Goal: Feedback & Contribution: Contribute content

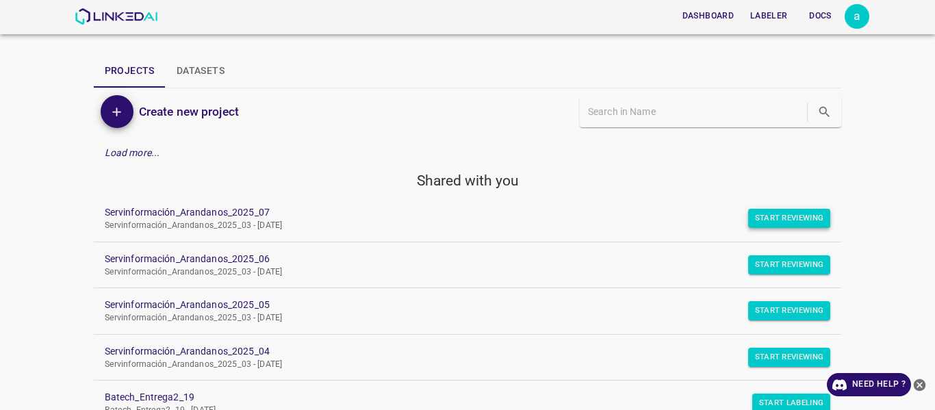
click at [796, 210] on button "Start Reviewing" at bounding box center [789, 218] width 83 height 19
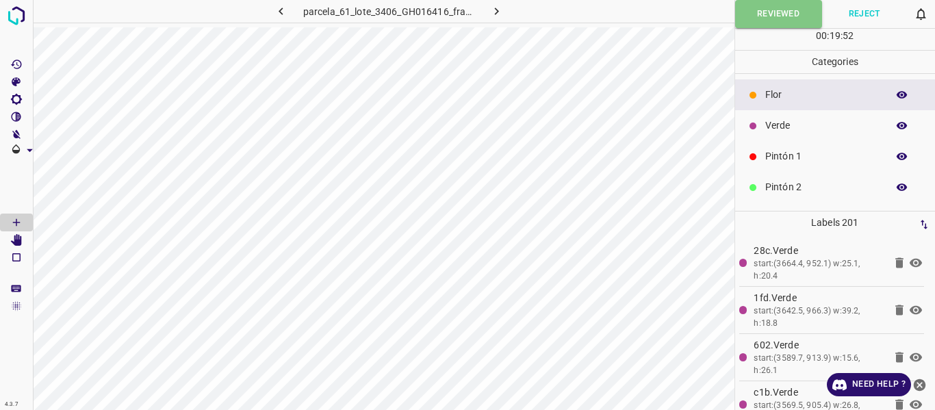
click at [503, 10] on icon "button" at bounding box center [497, 11] width 14 height 14
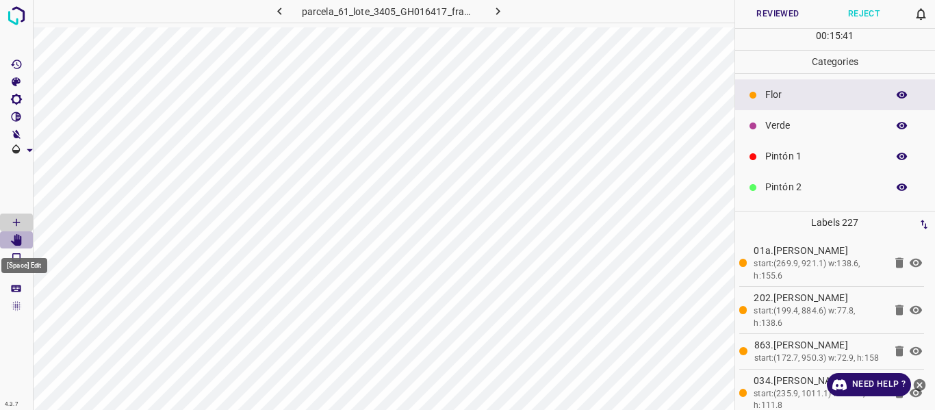
click at [19, 238] on icon "[Space] Edit" at bounding box center [16, 240] width 11 height 12
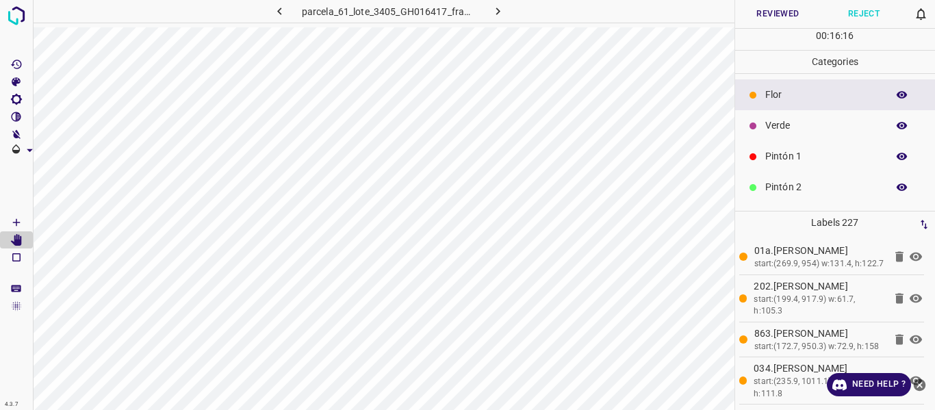
click at [897, 95] on icon "button" at bounding box center [902, 95] width 11 height 8
click at [896, 95] on icon "button" at bounding box center [902, 95] width 12 height 12
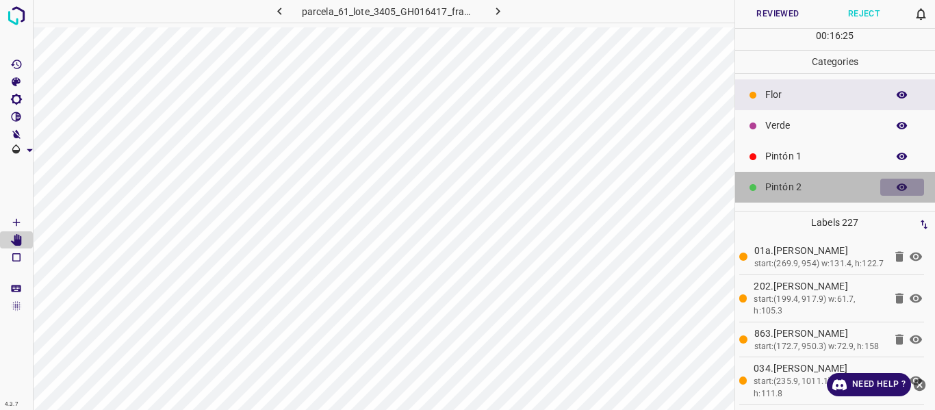
click at [896, 189] on icon "button" at bounding box center [902, 187] width 12 height 12
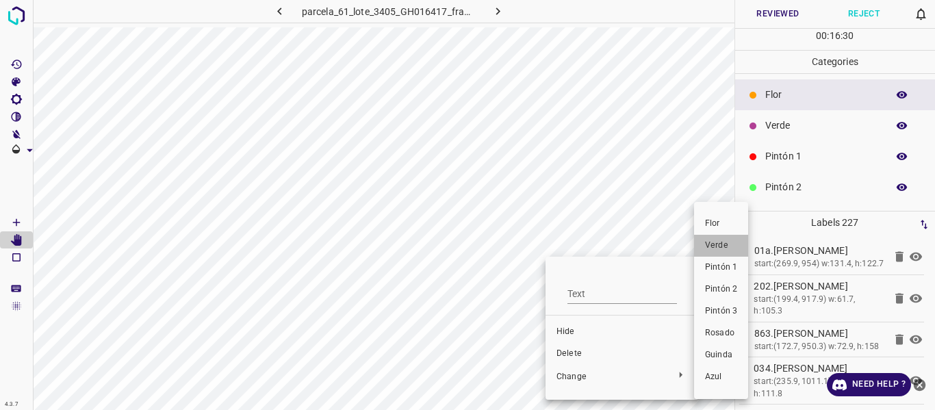
click at [737, 250] on span "Verde" at bounding box center [721, 246] width 32 height 12
drag, startPoint x: 722, startPoint y: 241, endPoint x: 525, endPoint y: 305, distance: 206.6
click at [722, 242] on span "Verde" at bounding box center [723, 246] width 32 height 12
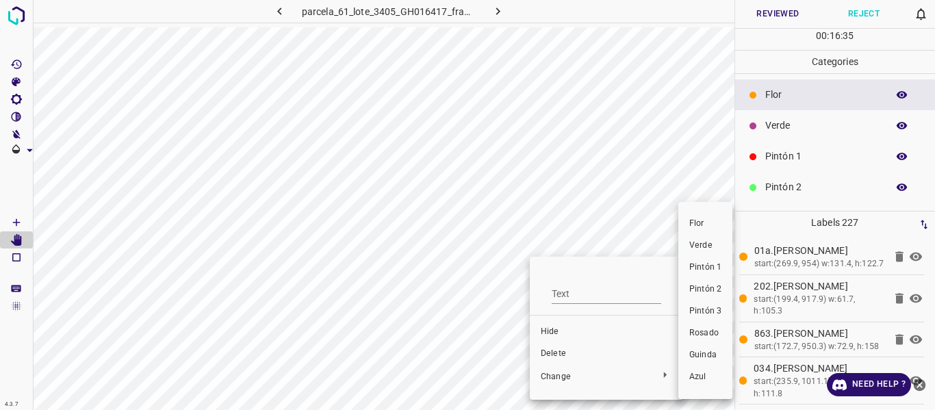
click at [699, 252] on li "Verde" at bounding box center [706, 246] width 54 height 22
click at [701, 247] on span "Verde" at bounding box center [702, 246] width 32 height 12
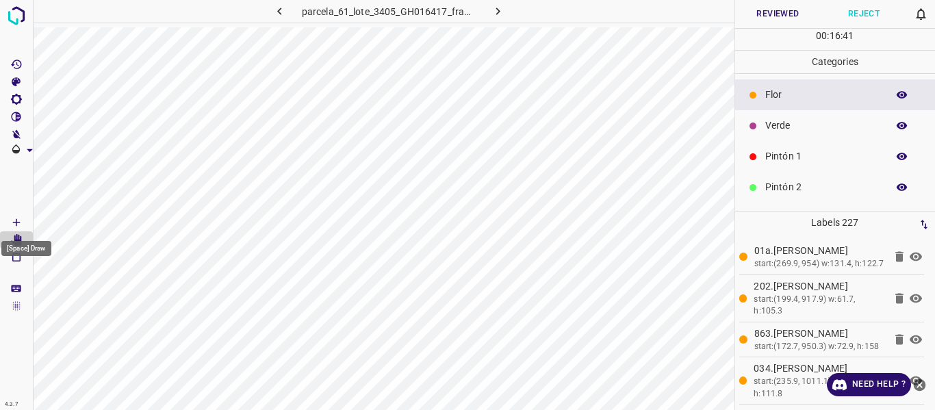
click at [18, 223] on icon "[Space] Draw" at bounding box center [16, 222] width 12 height 12
click at [797, 128] on p "Verde" at bounding box center [823, 125] width 115 height 14
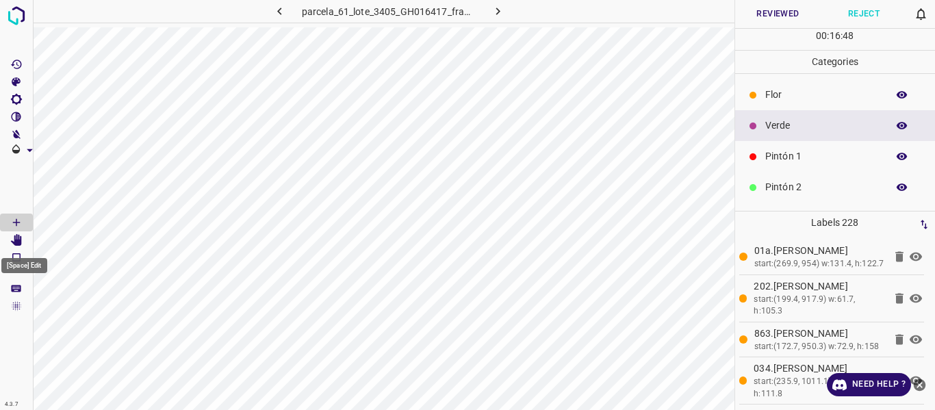
click at [13, 239] on icon "[Space] Edit" at bounding box center [16, 240] width 12 height 12
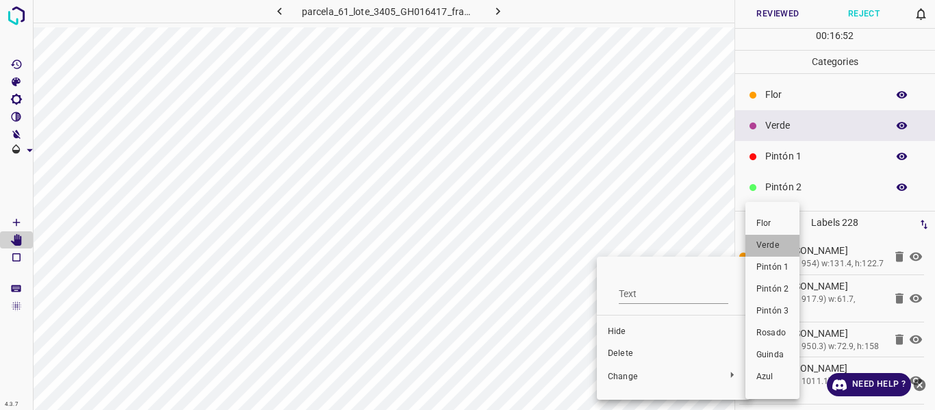
drag, startPoint x: 772, startPoint y: 245, endPoint x: 684, endPoint y: 301, distance: 104.1
click at [773, 245] on span "Verde" at bounding box center [773, 246] width 32 height 12
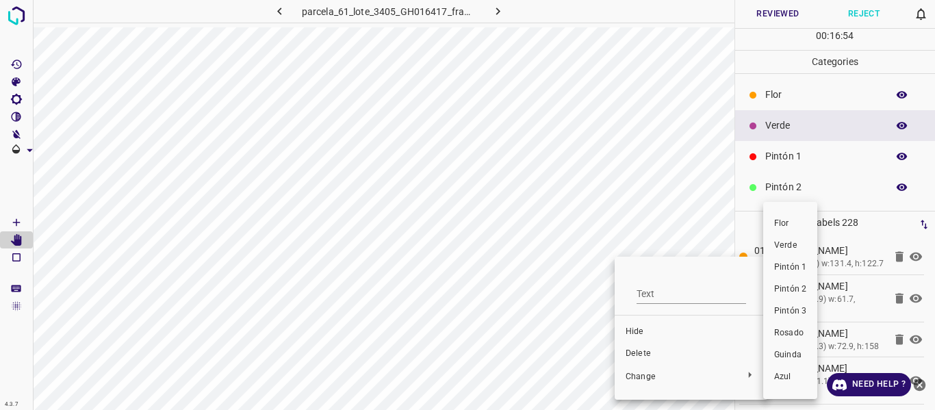
click at [801, 246] on span "Verde" at bounding box center [791, 246] width 32 height 12
click at [772, 244] on span "Verde" at bounding box center [782, 246] width 32 height 12
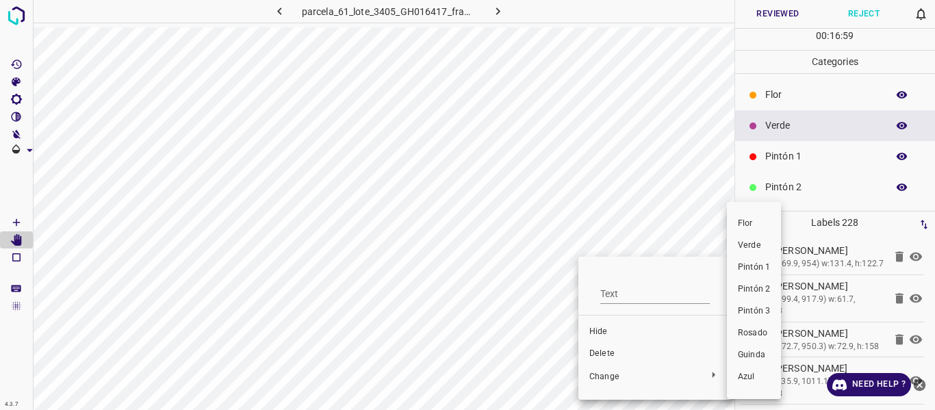
click at [759, 247] on span "Verde" at bounding box center [754, 246] width 32 height 12
drag, startPoint x: 753, startPoint y: 249, endPoint x: 589, endPoint y: 312, distance: 175.1
click at [751, 253] on li "Verde" at bounding box center [759, 246] width 54 height 22
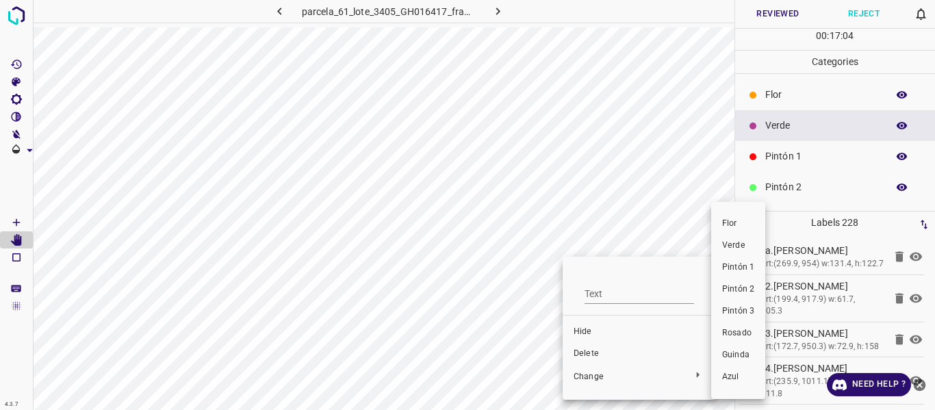
click at [737, 246] on span "Verde" at bounding box center [738, 246] width 32 height 12
click at [737, 246] on span "Verde" at bounding box center [735, 246] width 32 height 12
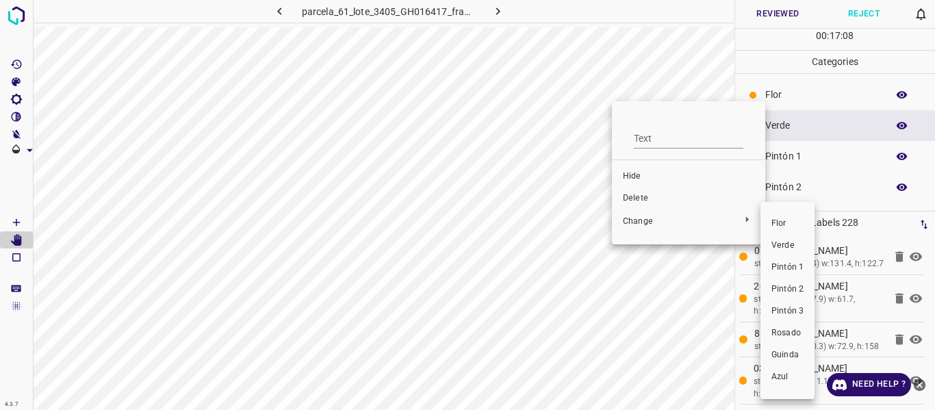
drag, startPoint x: 775, startPoint y: 247, endPoint x: 648, endPoint y: 127, distance: 173.9
click at [775, 246] on span "Verde" at bounding box center [788, 246] width 32 height 12
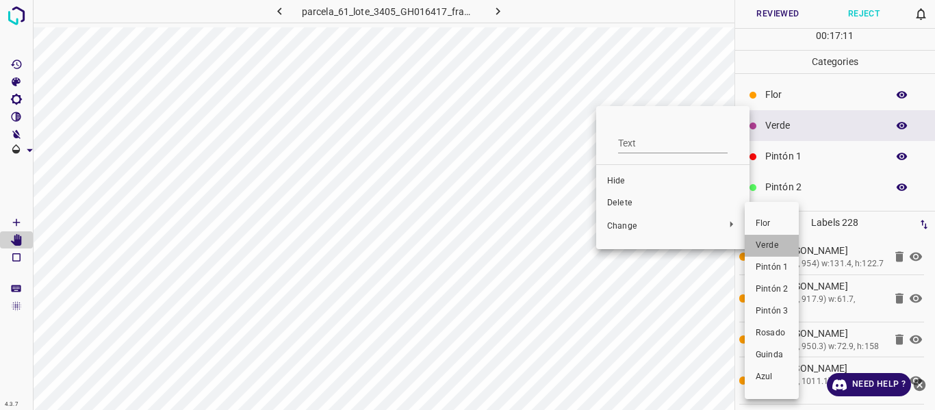
click at [763, 243] on span "Verde" at bounding box center [772, 246] width 32 height 12
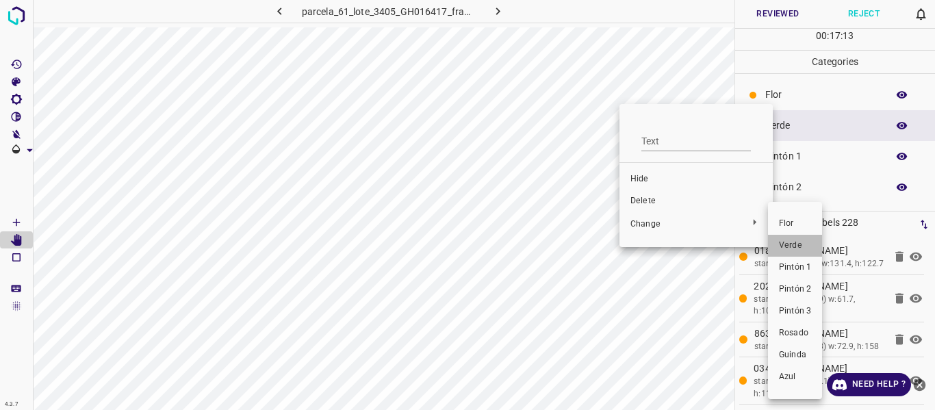
click at [798, 246] on span "Verde" at bounding box center [795, 246] width 32 height 12
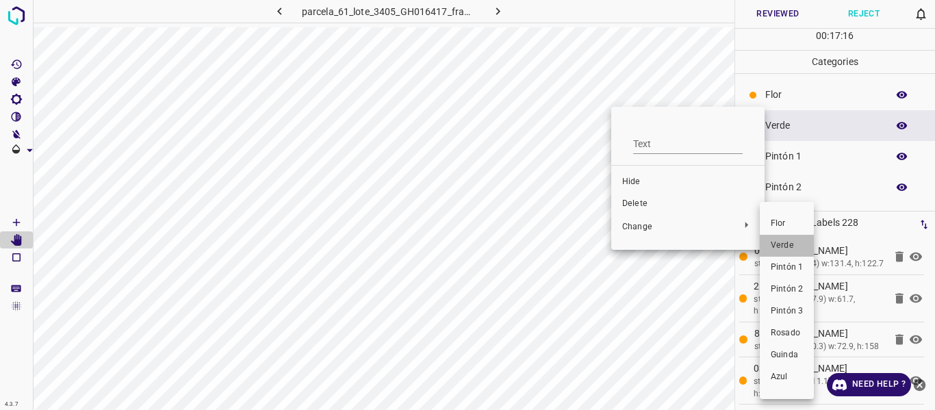
click at [775, 244] on span "Verde" at bounding box center [787, 246] width 32 height 12
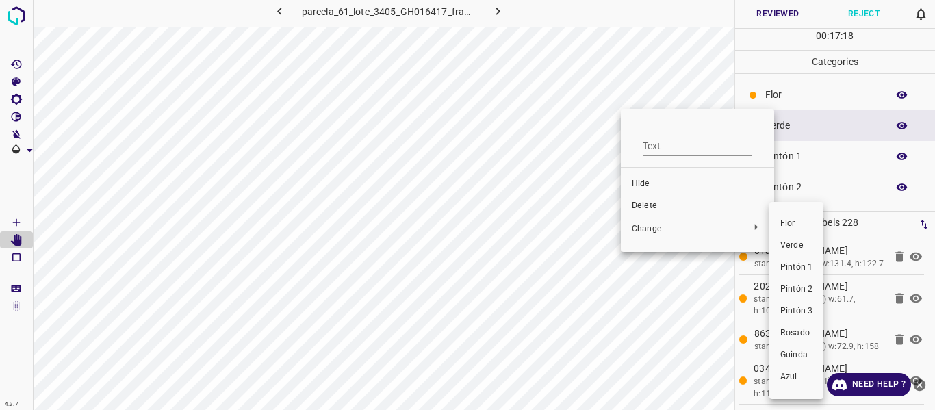
click at [792, 245] on span "Verde" at bounding box center [797, 246] width 32 height 12
drag, startPoint x: 805, startPoint y: 246, endPoint x: 812, endPoint y: 223, distance: 24.3
click at [805, 247] on span "Verde" at bounding box center [800, 246] width 32 height 12
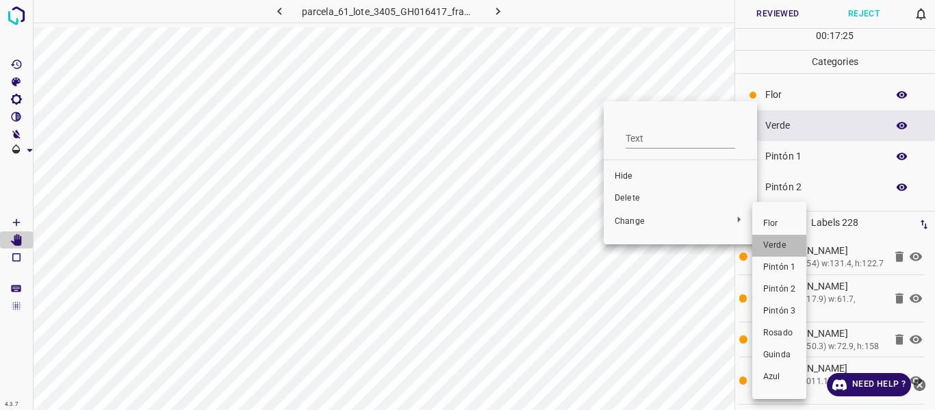
click at [779, 246] on span "Verde" at bounding box center [780, 246] width 32 height 12
click at [775, 244] on span "Verde" at bounding box center [778, 246] width 32 height 12
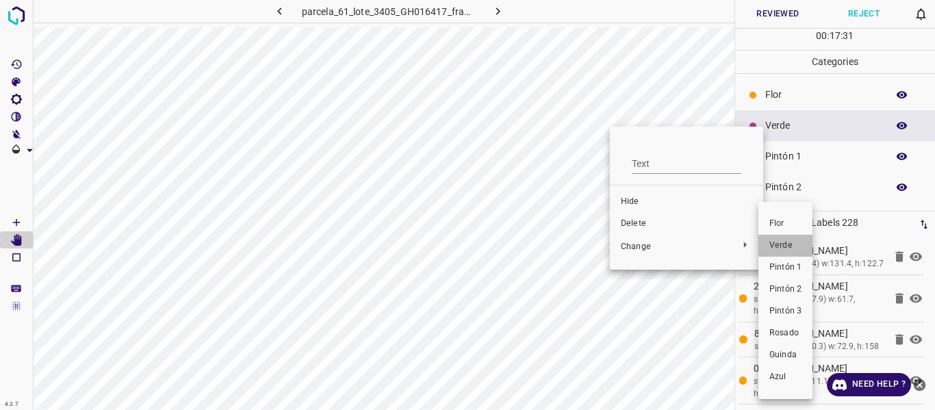
click at [779, 249] on span "Verde" at bounding box center [786, 246] width 32 height 12
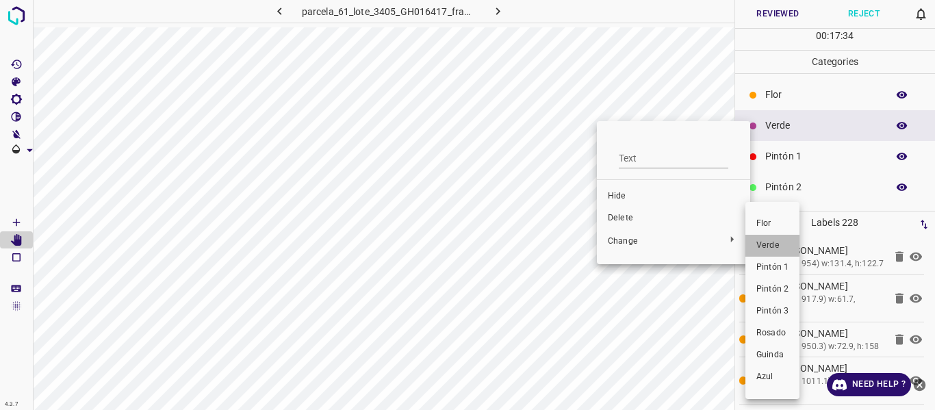
click at [763, 244] on span "Verde" at bounding box center [773, 246] width 32 height 12
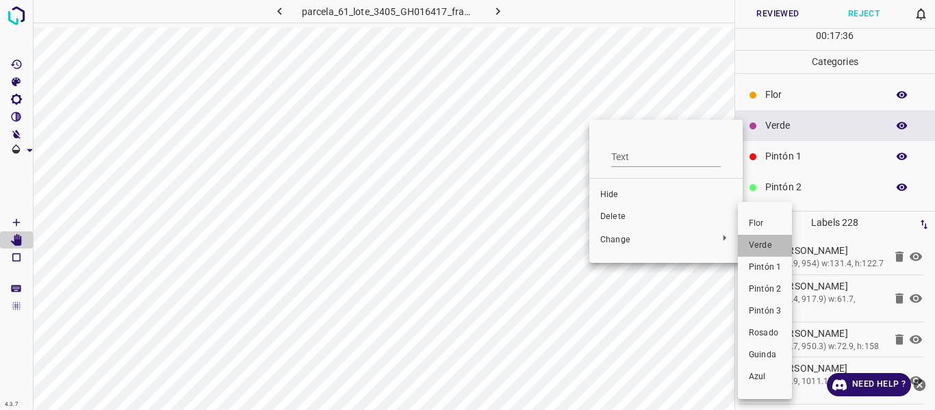
click at [766, 242] on span "Verde" at bounding box center [765, 246] width 32 height 12
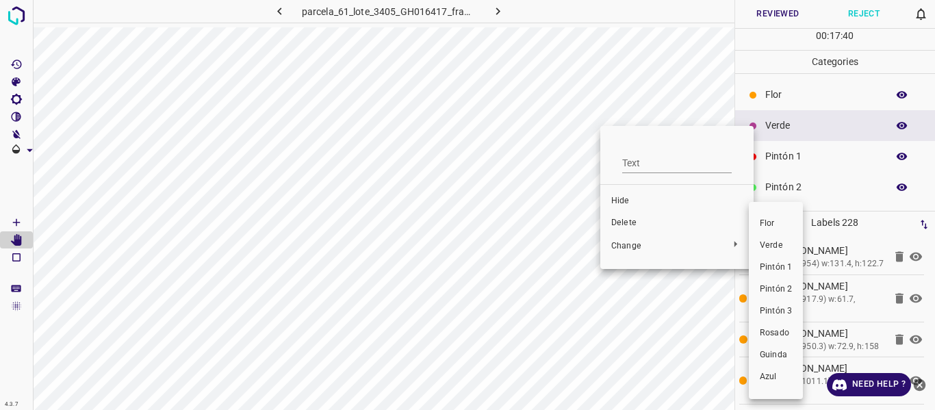
click at [772, 247] on span "Verde" at bounding box center [776, 246] width 32 height 12
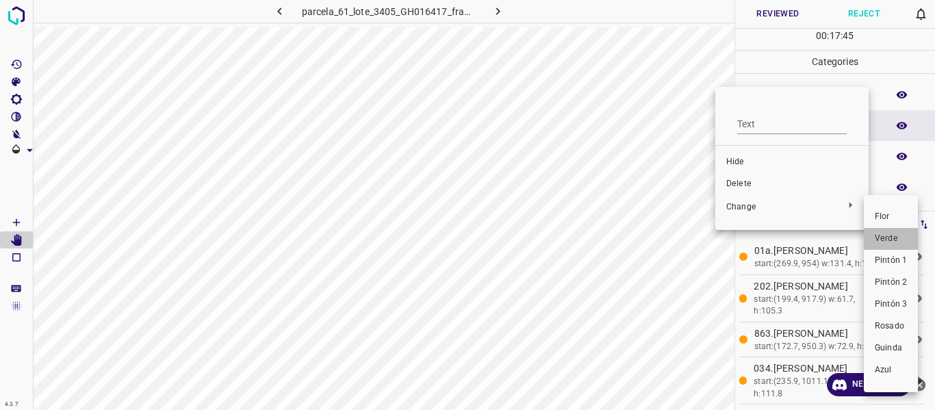
click at [896, 244] on span "Verde" at bounding box center [891, 239] width 32 height 12
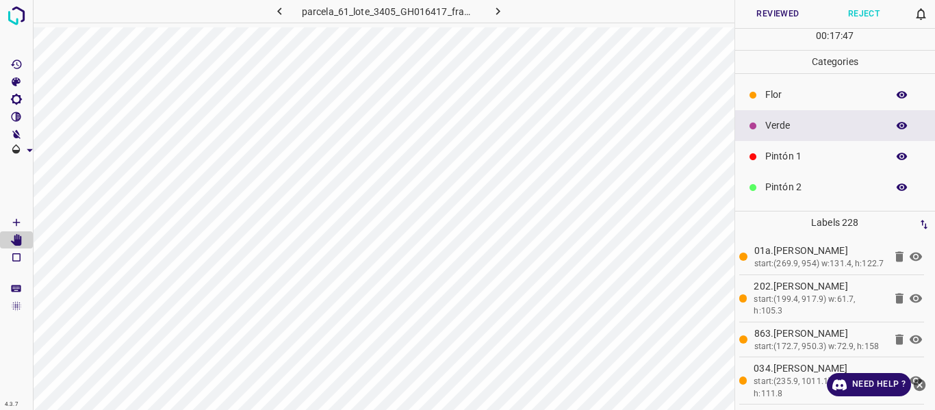
click at [897, 94] on icon "button" at bounding box center [902, 95] width 11 height 8
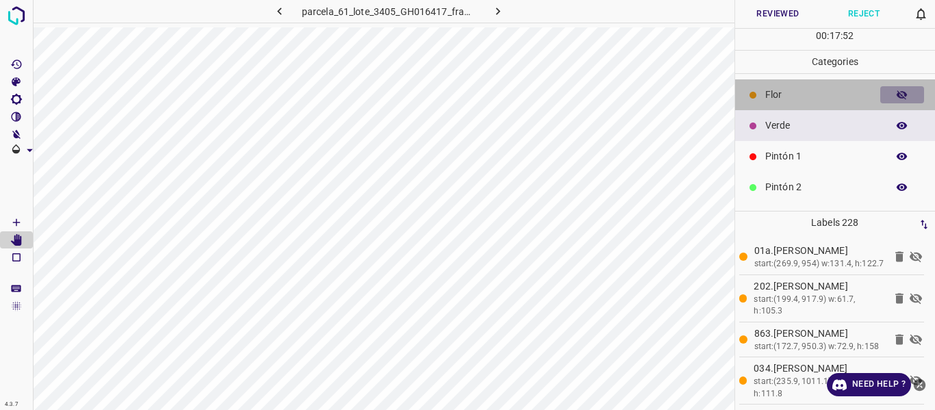
click at [897, 94] on icon "button" at bounding box center [902, 95] width 11 height 10
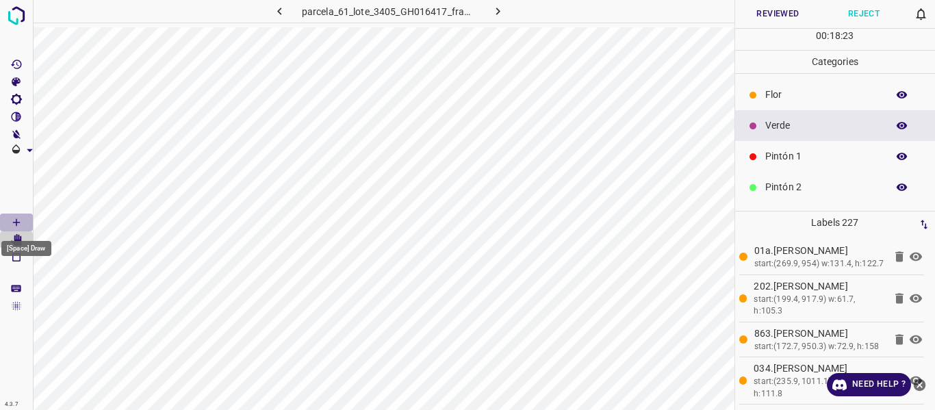
click at [19, 223] on icon "[Space] Draw" at bounding box center [16, 222] width 12 height 12
click at [788, 92] on p "Flor" at bounding box center [823, 95] width 115 height 14
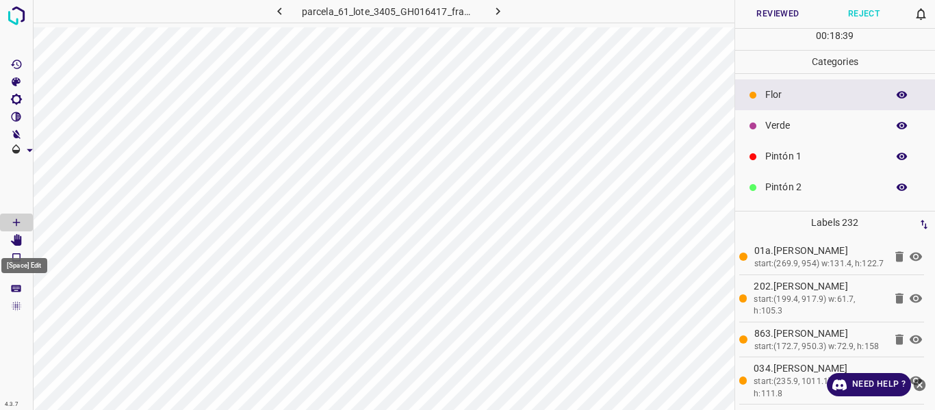
click at [12, 236] on icon "[Space] Edit" at bounding box center [16, 240] width 12 height 12
click at [896, 99] on icon "button" at bounding box center [902, 95] width 12 height 12
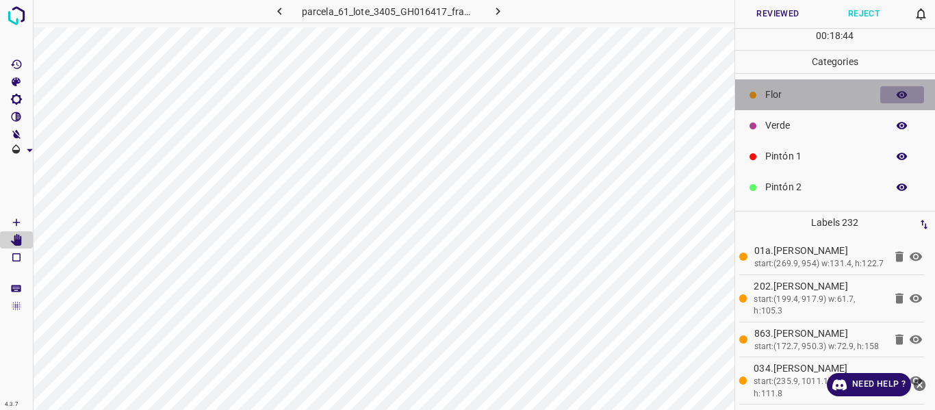
click at [896, 99] on icon "button" at bounding box center [902, 95] width 12 height 12
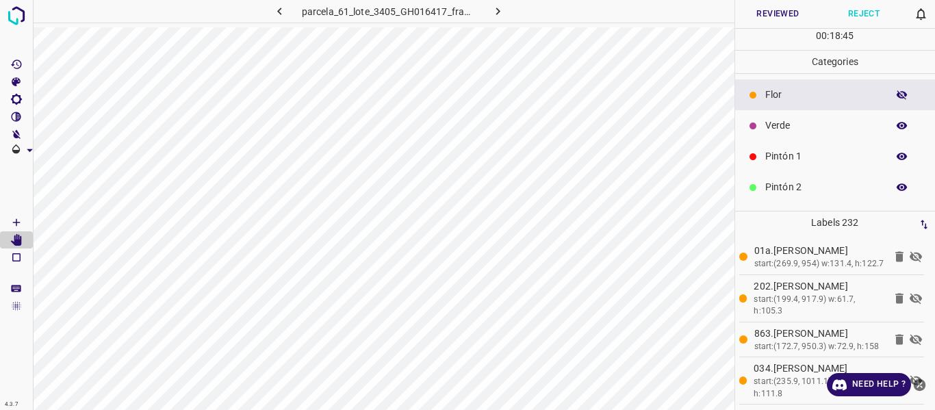
click at [896, 99] on icon "button" at bounding box center [902, 95] width 12 height 12
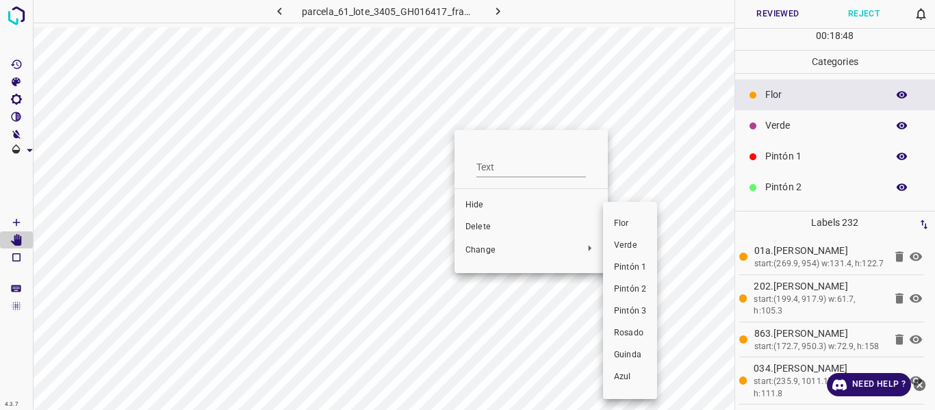
drag, startPoint x: 623, startPoint y: 268, endPoint x: 556, endPoint y: 171, distance: 117.6
click at [624, 268] on span "Pintón 1" at bounding box center [630, 268] width 32 height 12
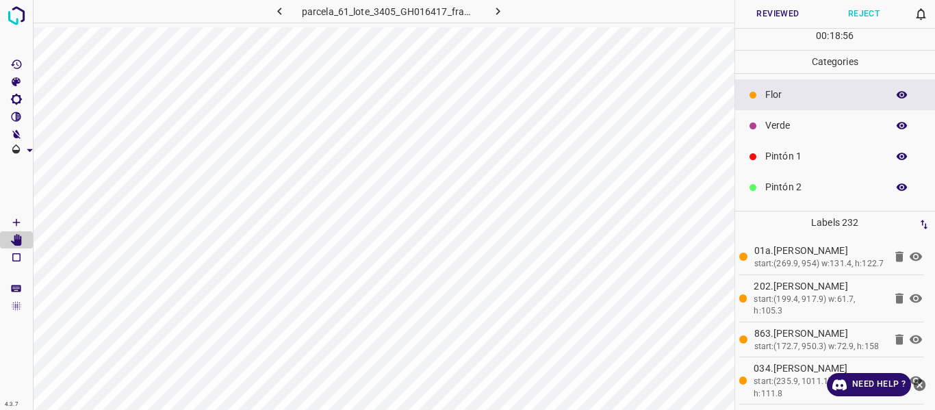
click at [798, 121] on p "Verde" at bounding box center [823, 125] width 115 height 14
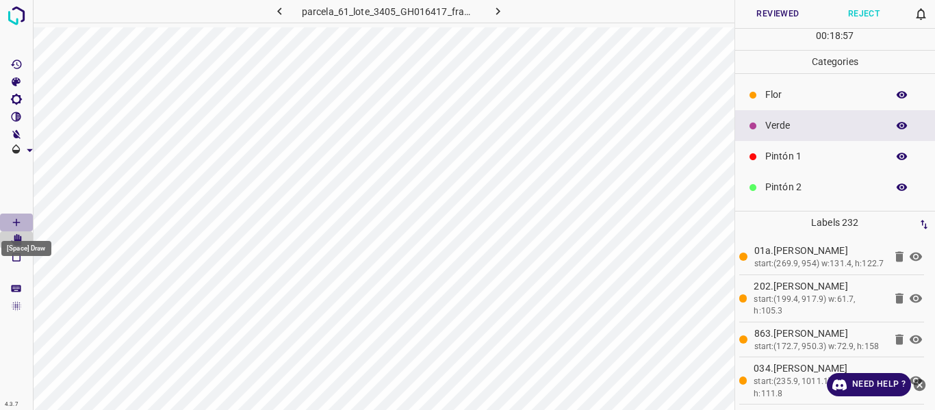
click at [18, 223] on icon "[Space] Draw" at bounding box center [16, 222] width 12 height 12
click at [775, 92] on p "Flor" at bounding box center [823, 95] width 115 height 14
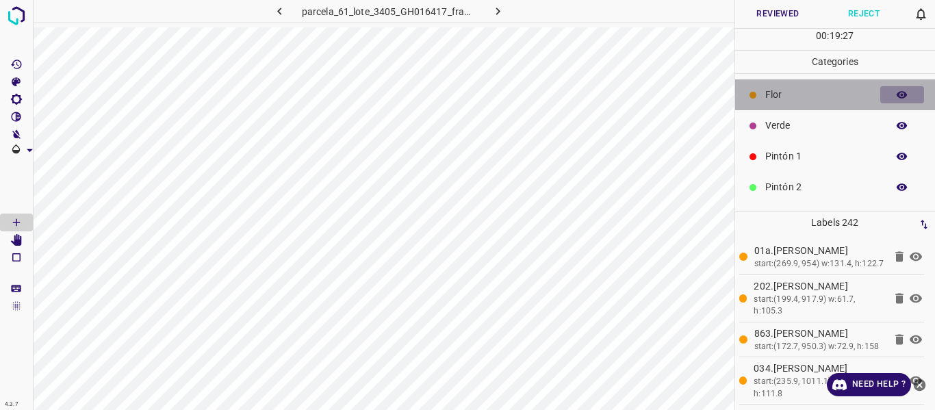
click at [897, 96] on icon "button" at bounding box center [902, 95] width 11 height 8
click at [897, 96] on icon "button" at bounding box center [902, 95] width 11 height 10
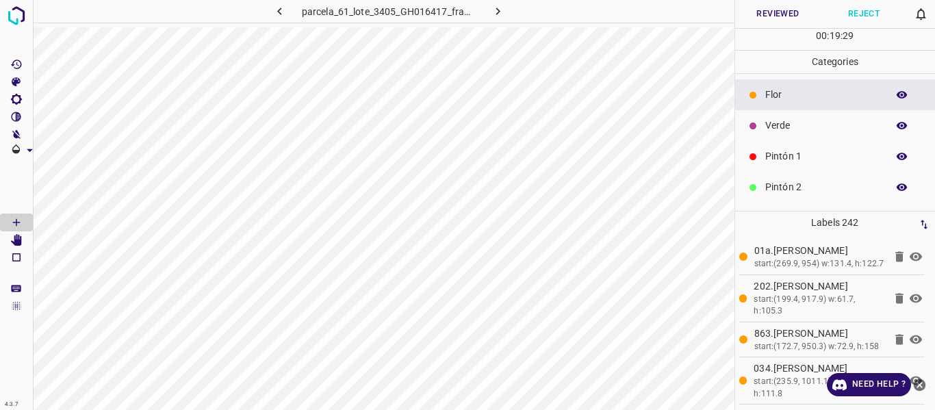
click at [896, 96] on icon "button" at bounding box center [902, 95] width 12 height 12
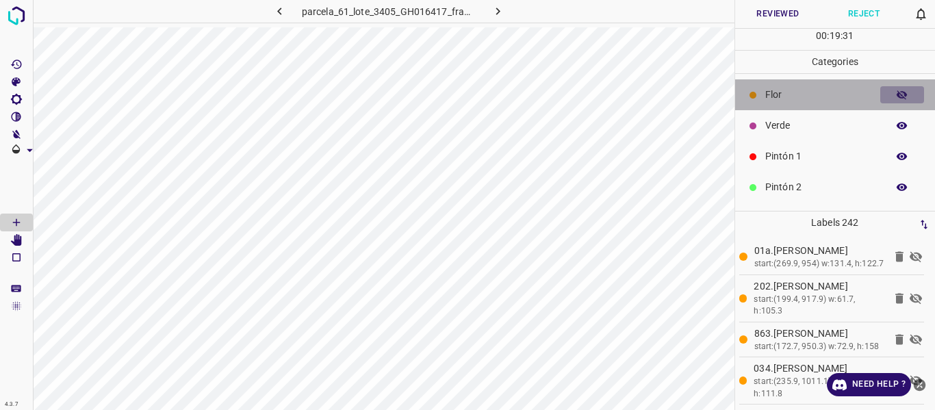
click at [896, 96] on icon "button" at bounding box center [902, 95] width 12 height 12
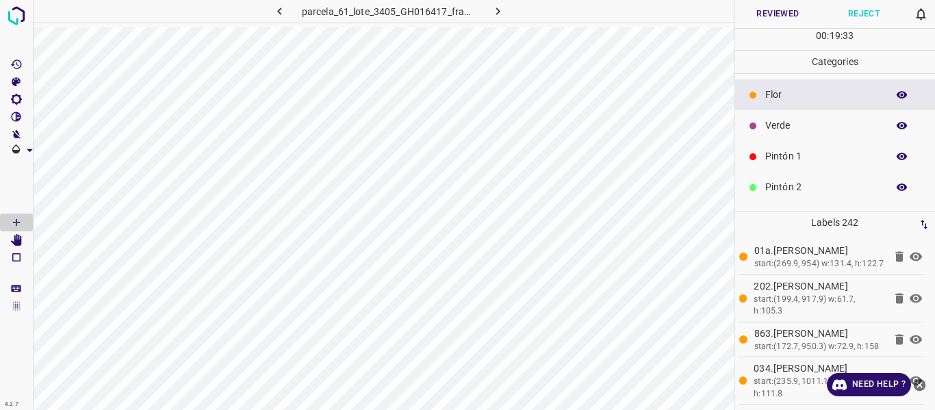
click at [21, 235] on icon "[Space] Edit" at bounding box center [16, 240] width 12 height 12
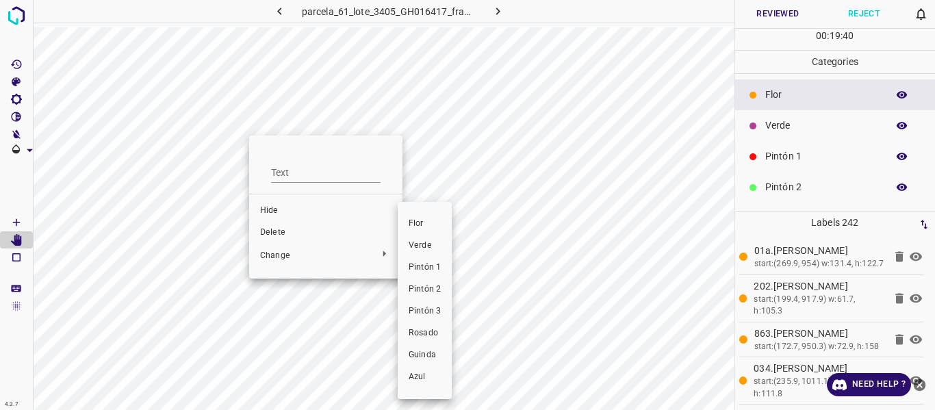
drag, startPoint x: 421, startPoint y: 244, endPoint x: 399, endPoint y: 139, distance: 107.2
click at [422, 244] on span "Verde" at bounding box center [425, 246] width 32 height 12
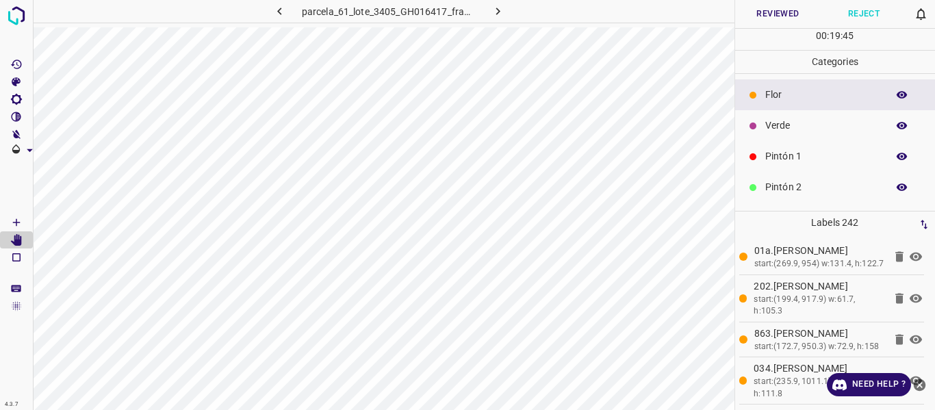
click at [885, 95] on button "button" at bounding box center [903, 95] width 44 height 18
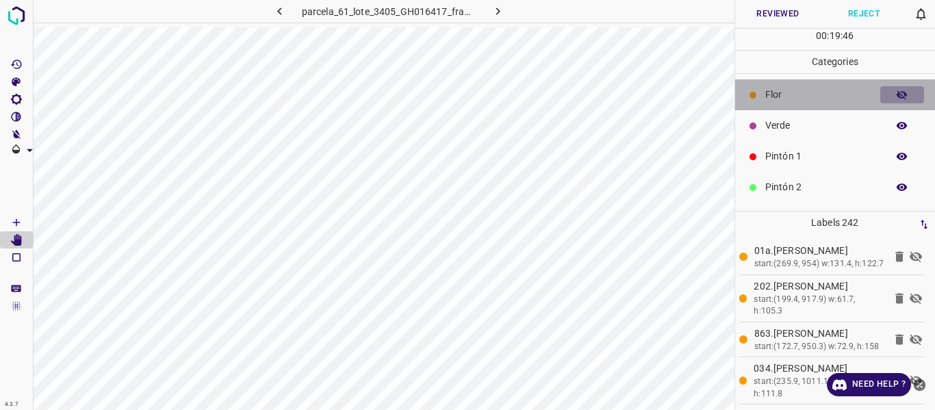
click at [885, 95] on button "button" at bounding box center [903, 95] width 44 height 18
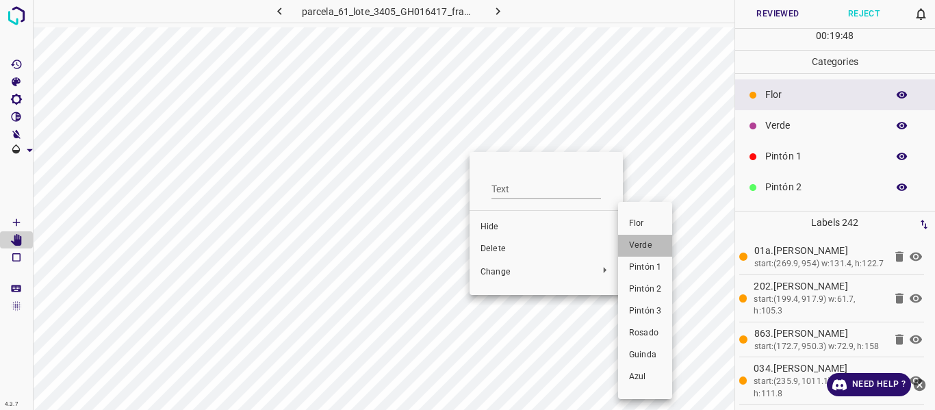
click at [653, 243] on span "Verde" at bounding box center [645, 246] width 32 height 12
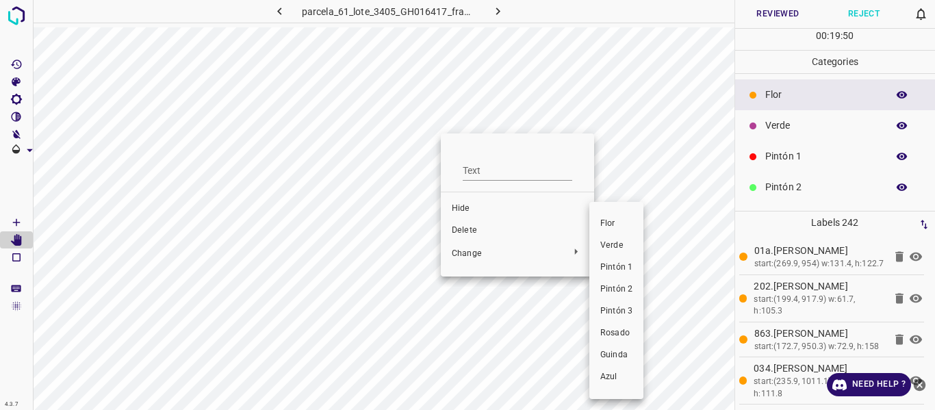
click at [618, 248] on span "Verde" at bounding box center [617, 246] width 32 height 12
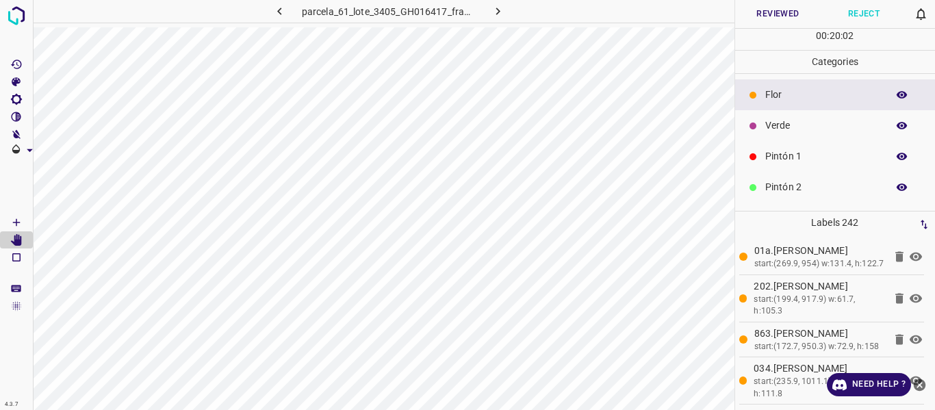
click at [896, 93] on icon "button" at bounding box center [902, 95] width 12 height 12
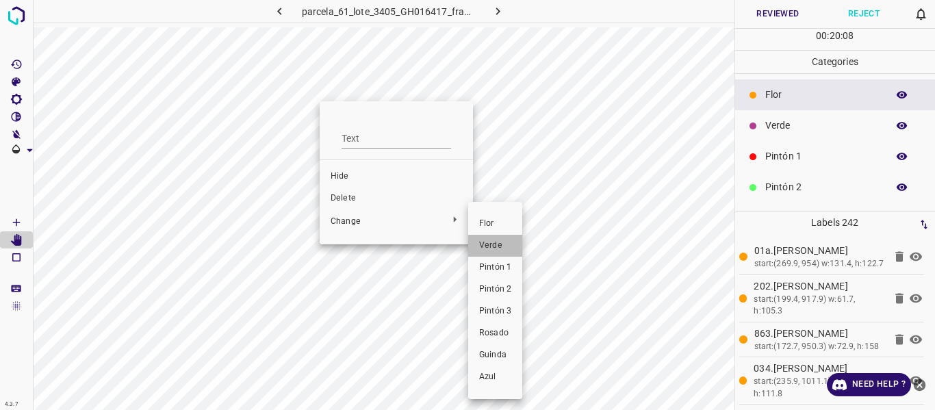
drag, startPoint x: 489, startPoint y: 239, endPoint x: 439, endPoint y: 122, distance: 127.3
click at [490, 237] on li "Verde" at bounding box center [495, 246] width 54 height 22
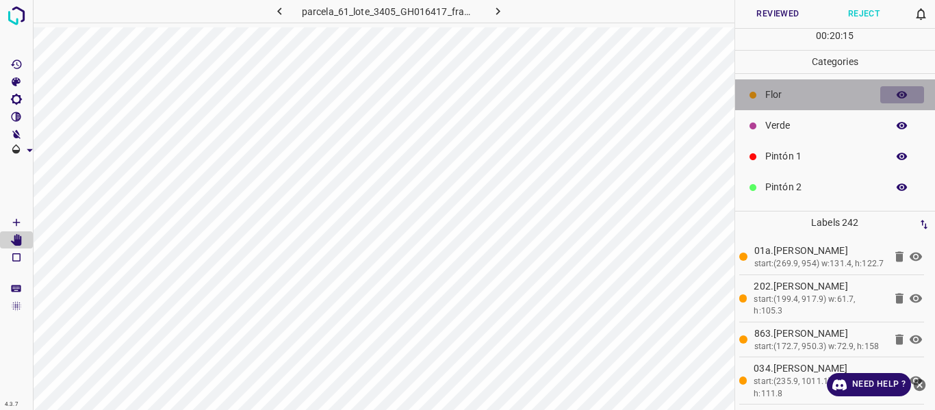
click at [897, 95] on icon "button" at bounding box center [902, 95] width 11 height 8
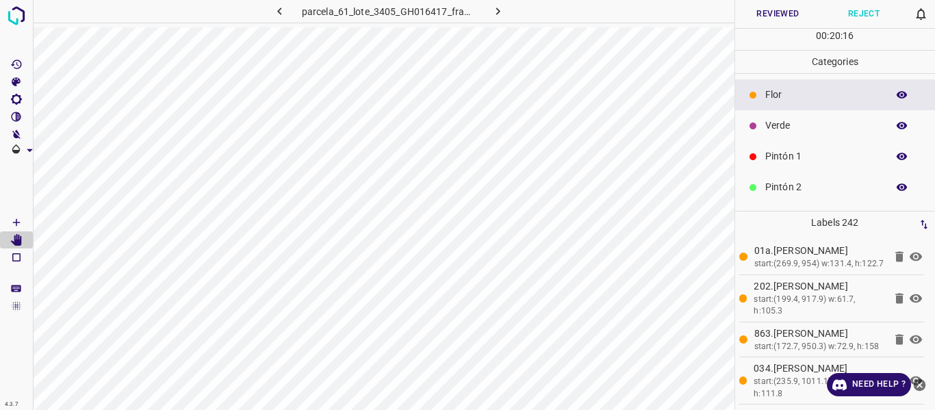
click at [897, 95] on icon "button" at bounding box center [902, 95] width 11 height 8
click at [897, 95] on icon "button" at bounding box center [902, 95] width 11 height 10
drag, startPoint x: 787, startPoint y: 125, endPoint x: 742, endPoint y: 10, distance: 123.0
click at [786, 124] on p "Verde" at bounding box center [823, 125] width 115 height 14
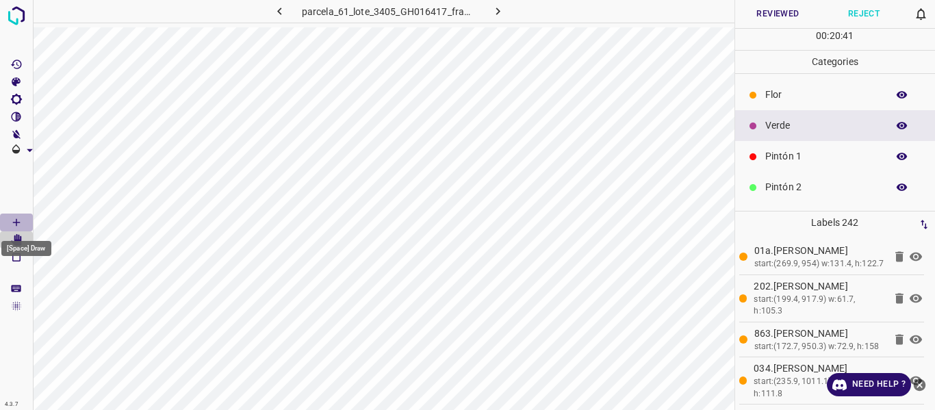
click at [14, 220] on icon "[Space] Draw" at bounding box center [16, 222] width 12 height 12
click at [896, 95] on icon "button" at bounding box center [902, 95] width 12 height 12
click at [896, 184] on icon "button" at bounding box center [902, 187] width 12 height 12
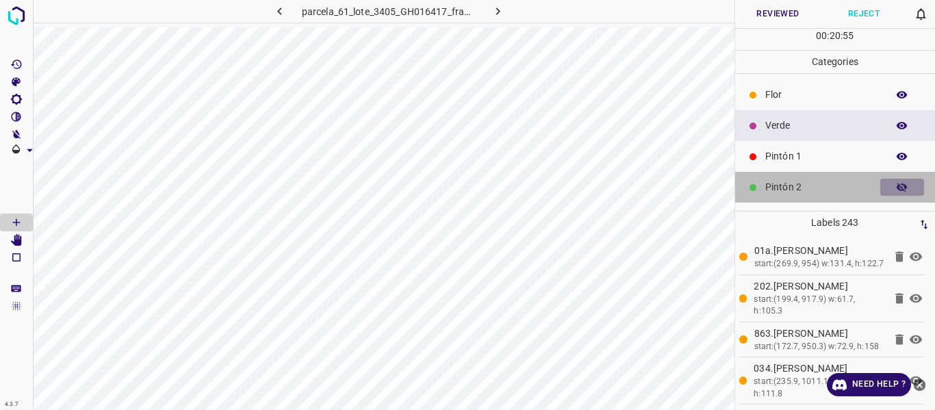
drag, startPoint x: 893, startPoint y: 184, endPoint x: 855, endPoint y: 147, distance: 52.3
click at [896, 184] on icon "button" at bounding box center [902, 187] width 12 height 12
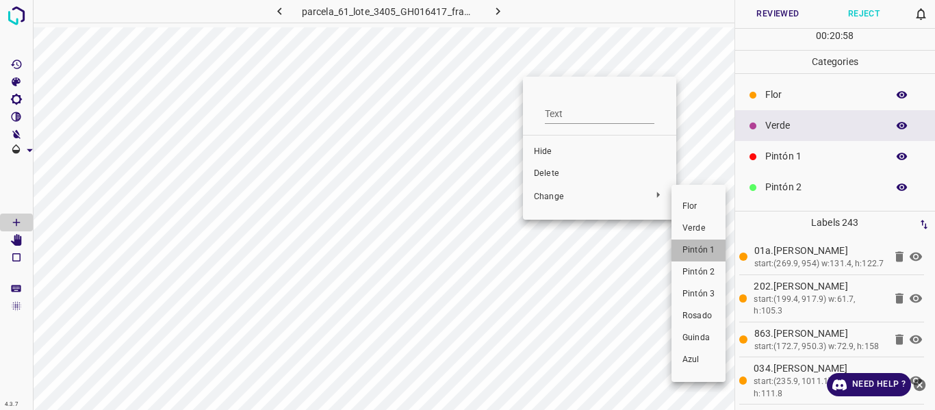
click at [694, 253] on span "Pintón 1" at bounding box center [699, 250] width 32 height 12
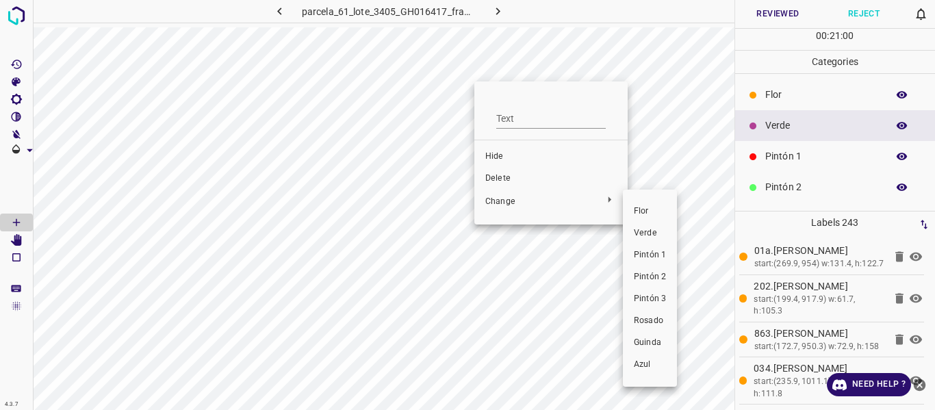
click at [661, 255] on span "Pintón 1" at bounding box center [650, 255] width 32 height 12
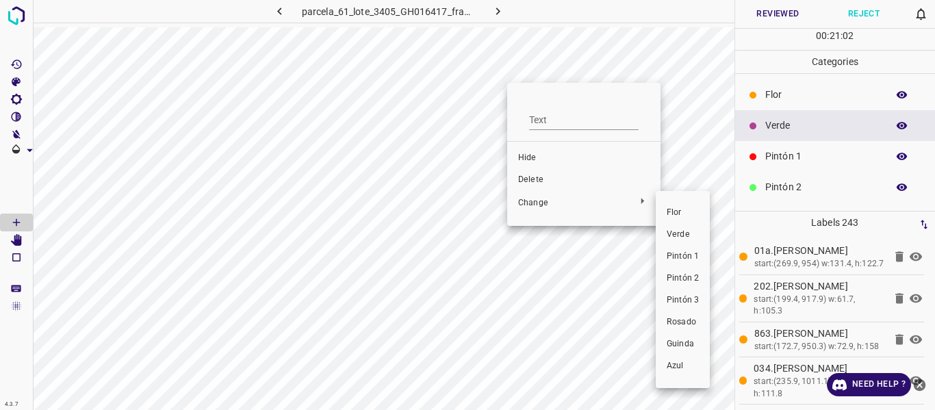
click at [682, 259] on span "Pintón 1" at bounding box center [683, 257] width 32 height 12
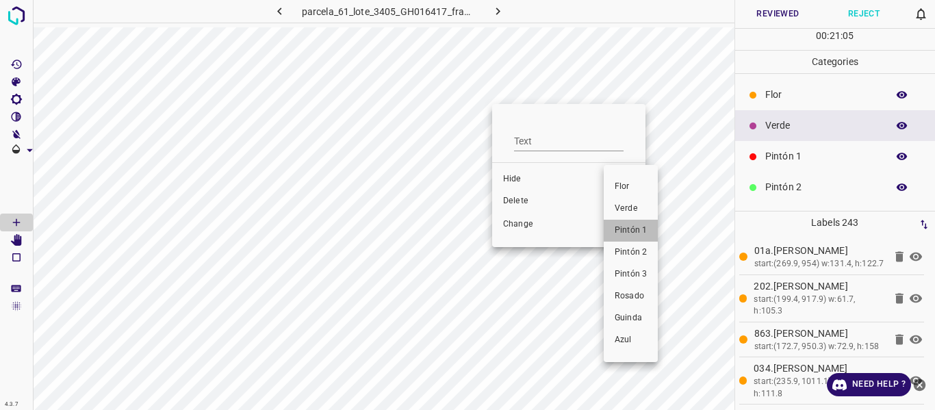
click at [640, 234] on span "Pintón 1" at bounding box center [631, 231] width 32 height 12
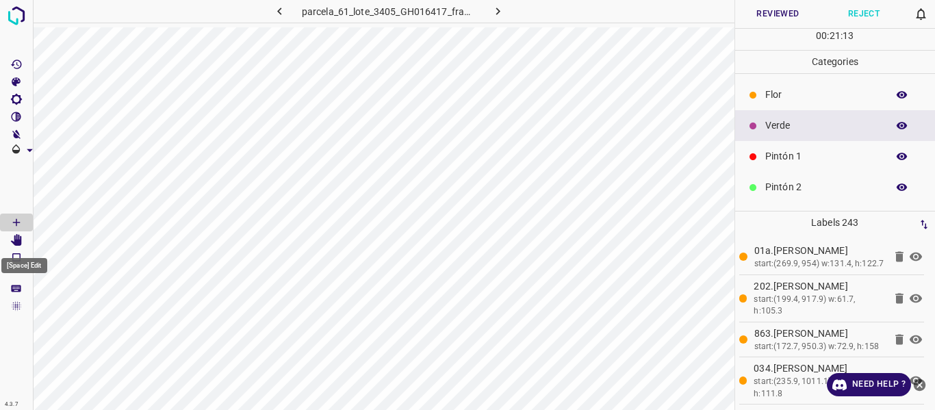
click at [14, 237] on icon "[Space] Edit" at bounding box center [16, 240] width 12 height 12
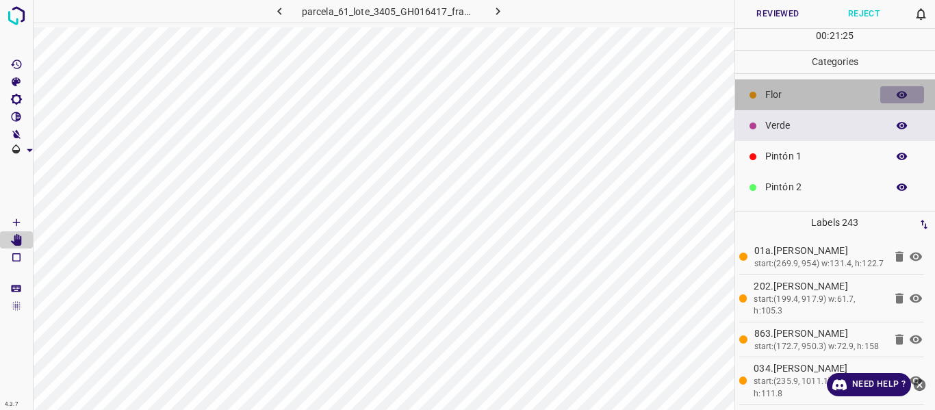
click at [897, 92] on icon "button" at bounding box center [902, 95] width 11 height 8
click at [897, 92] on icon "button" at bounding box center [902, 95] width 11 height 10
click at [897, 92] on icon "button" at bounding box center [902, 95] width 11 height 8
click at [896, 94] on icon "button" at bounding box center [902, 95] width 12 height 12
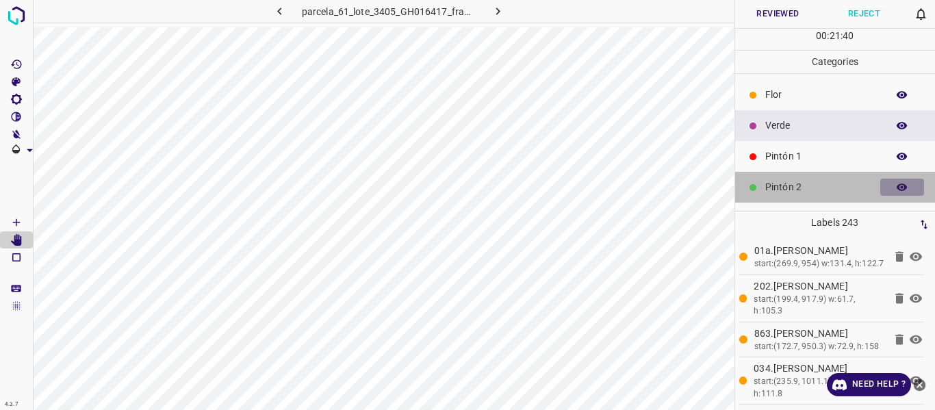
click at [897, 190] on icon "button" at bounding box center [902, 188] width 11 height 8
click at [897, 190] on icon "button" at bounding box center [902, 188] width 11 height 10
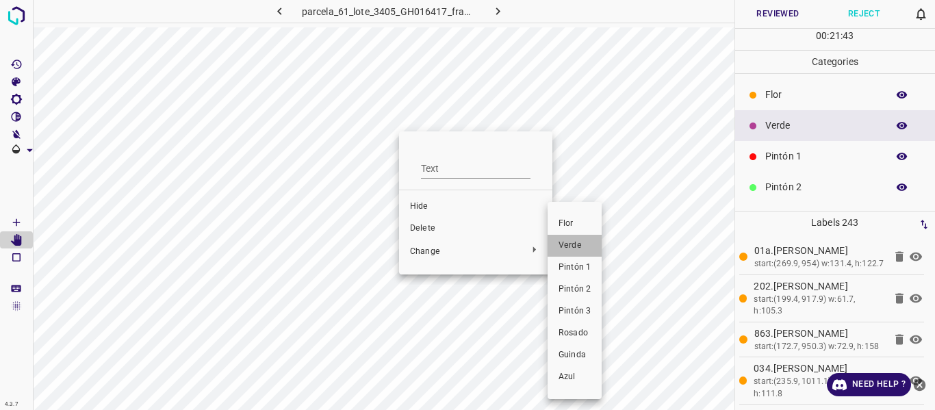
click at [577, 246] on span "Verde" at bounding box center [575, 246] width 32 height 12
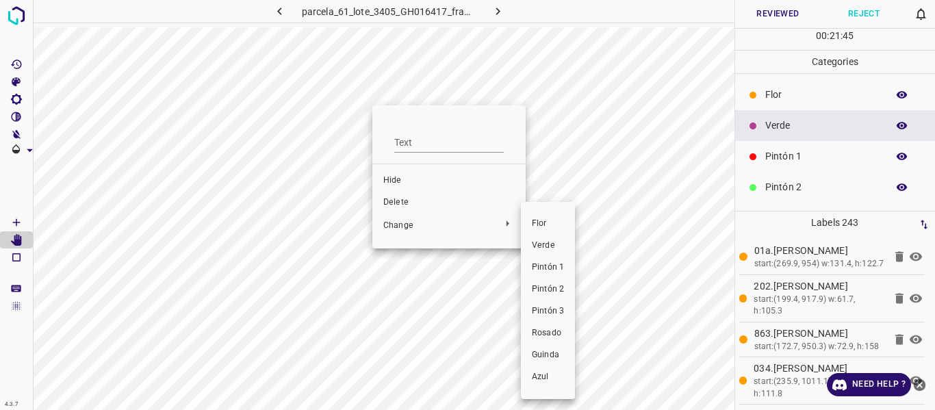
drag, startPoint x: 538, startPoint y: 247, endPoint x: 479, endPoint y: 147, distance: 117.0
click at [539, 246] on span "Verde" at bounding box center [548, 246] width 32 height 12
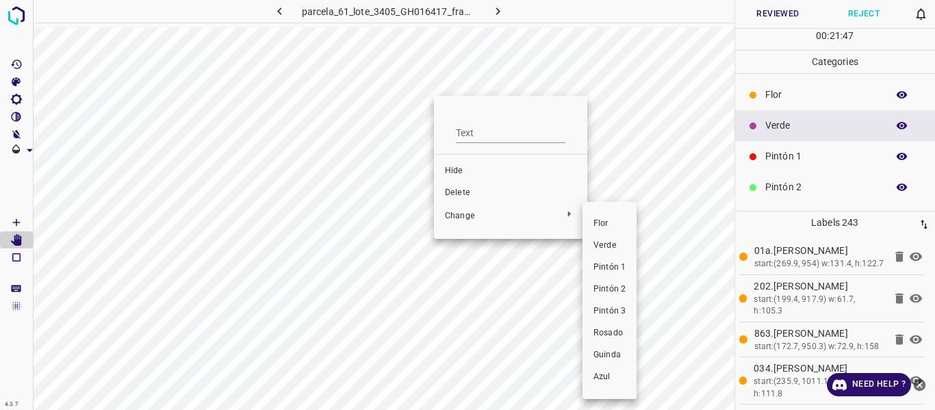
drag, startPoint x: 600, startPoint y: 247, endPoint x: 486, endPoint y: 134, distance: 160.3
click at [601, 246] on span "Verde" at bounding box center [610, 246] width 32 height 12
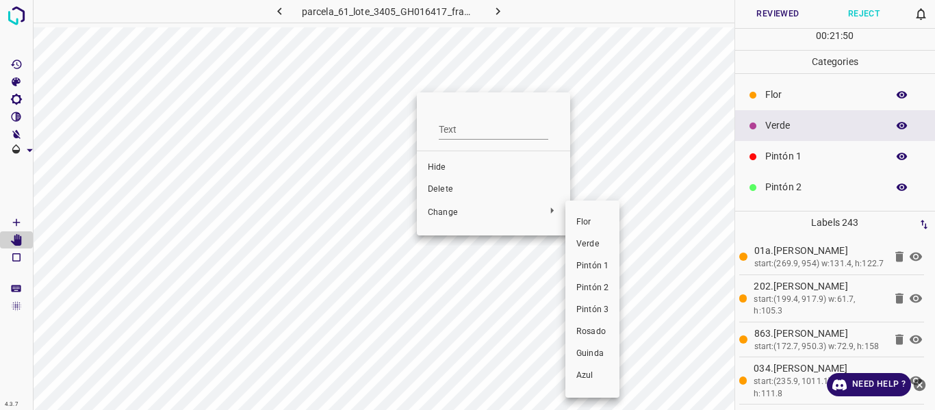
drag, startPoint x: 586, startPoint y: 243, endPoint x: 396, endPoint y: 93, distance: 241.3
click at [584, 242] on span "Verde" at bounding box center [593, 244] width 32 height 12
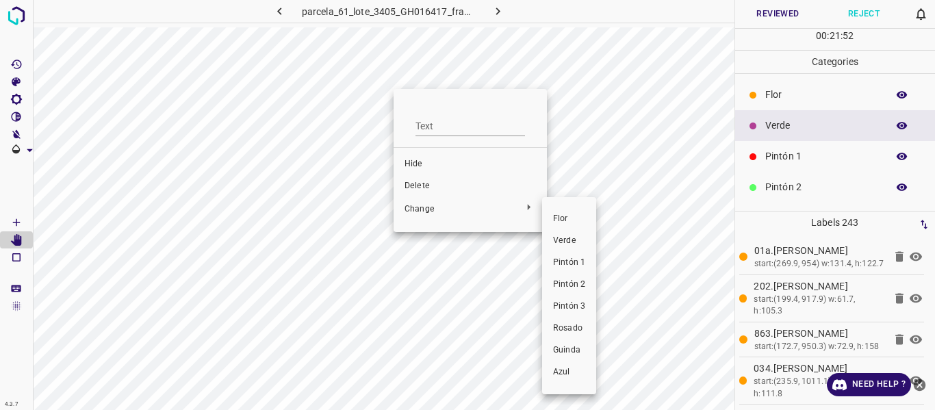
click at [579, 247] on li "Verde" at bounding box center [569, 241] width 54 height 22
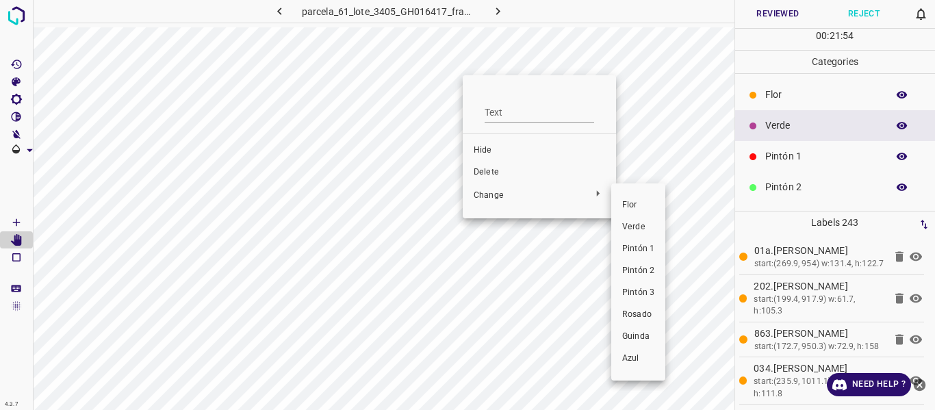
click at [625, 226] on span "Verde" at bounding box center [638, 227] width 32 height 12
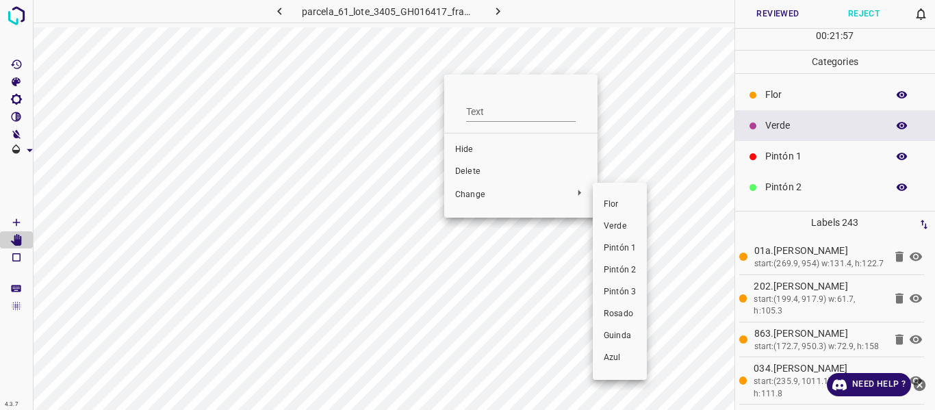
click at [606, 226] on span "Verde" at bounding box center [620, 227] width 32 height 12
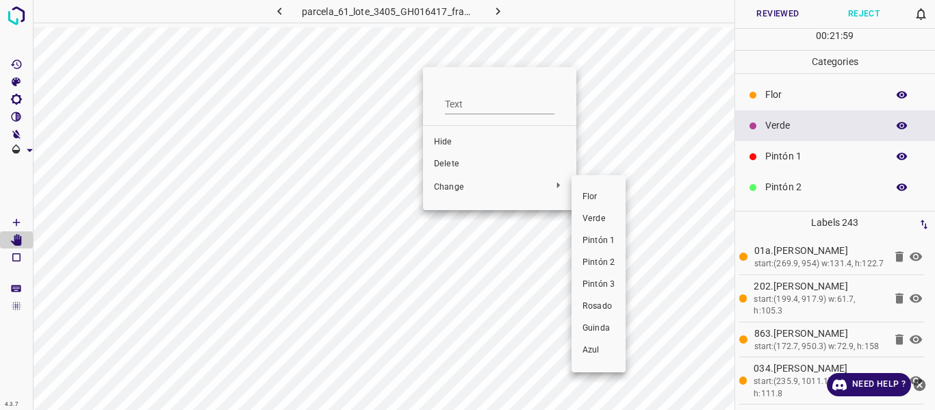
click at [597, 218] on span "Verde" at bounding box center [599, 219] width 32 height 12
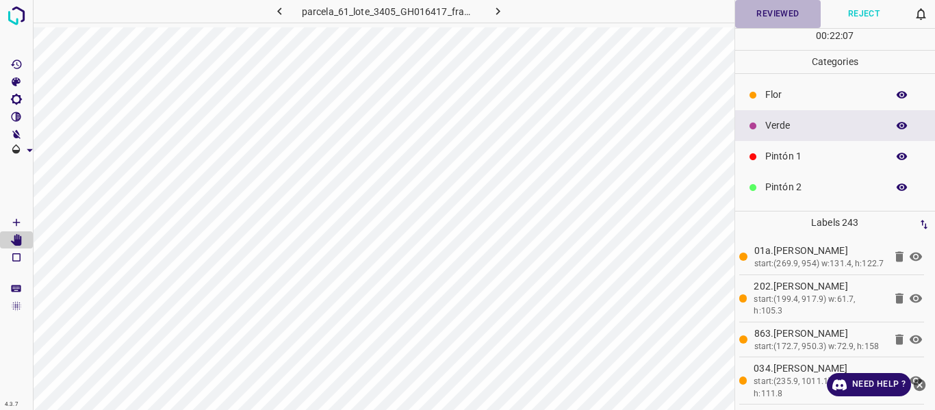
click at [780, 15] on button "Reviewed" at bounding box center [778, 14] width 86 height 28
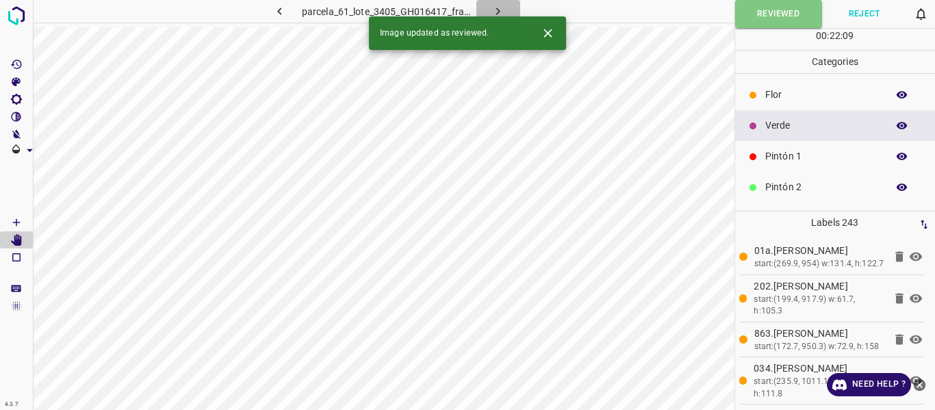
click at [494, 10] on icon "button" at bounding box center [498, 11] width 14 height 14
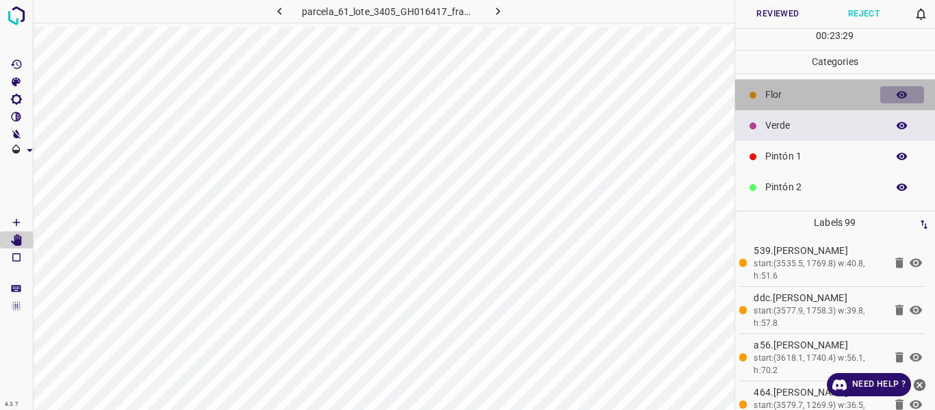
click at [896, 97] on icon "button" at bounding box center [902, 95] width 12 height 12
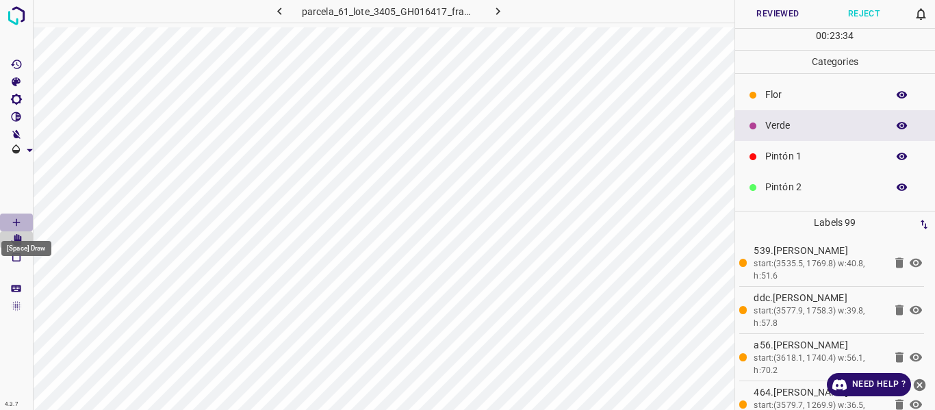
click at [18, 222] on icon "[Space] Draw" at bounding box center [16, 222] width 12 height 12
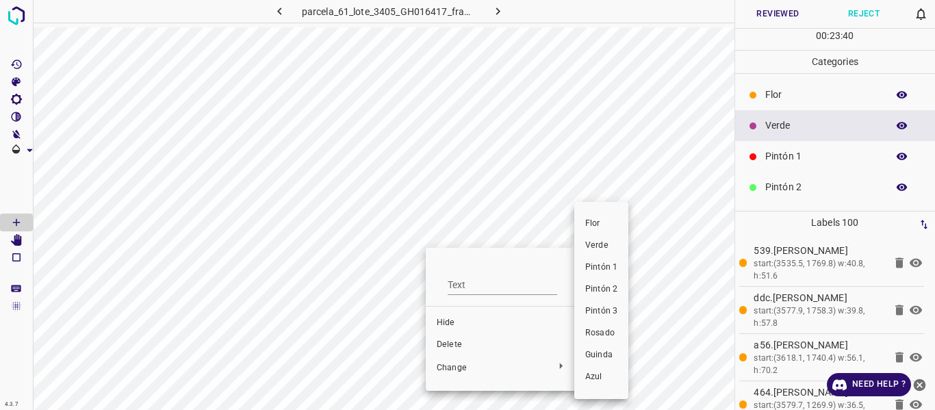
click at [597, 218] on span "Flor" at bounding box center [602, 224] width 32 height 12
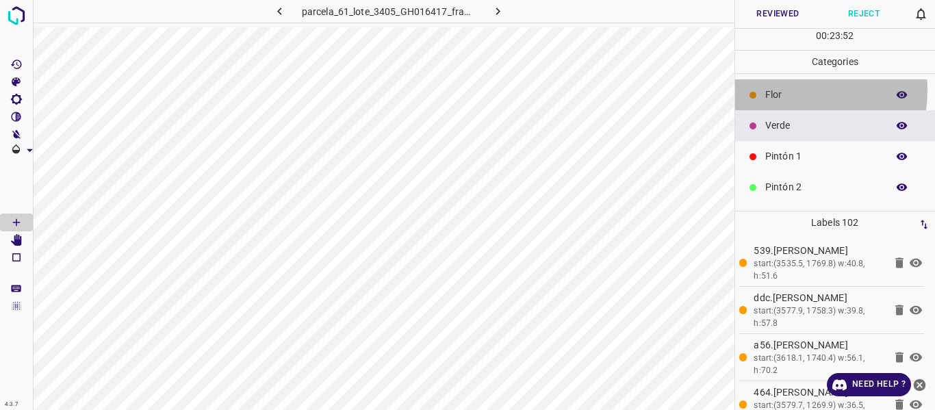
click at [788, 90] on p "Flor" at bounding box center [823, 95] width 115 height 14
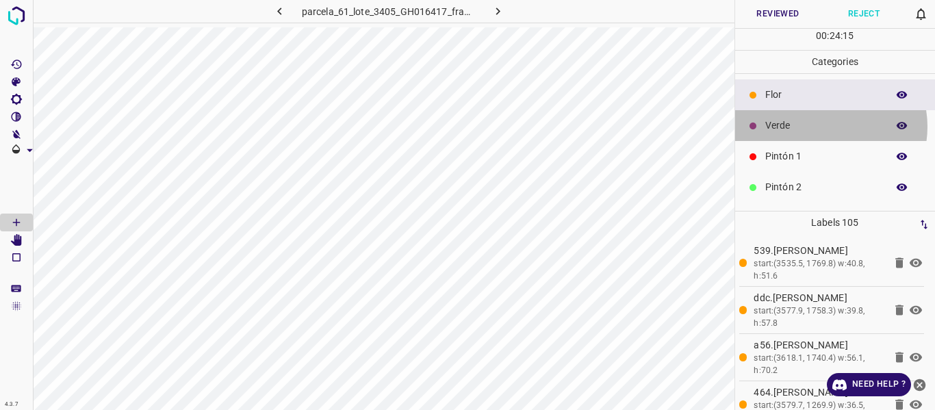
click at [823, 127] on p "Verde" at bounding box center [823, 125] width 115 height 14
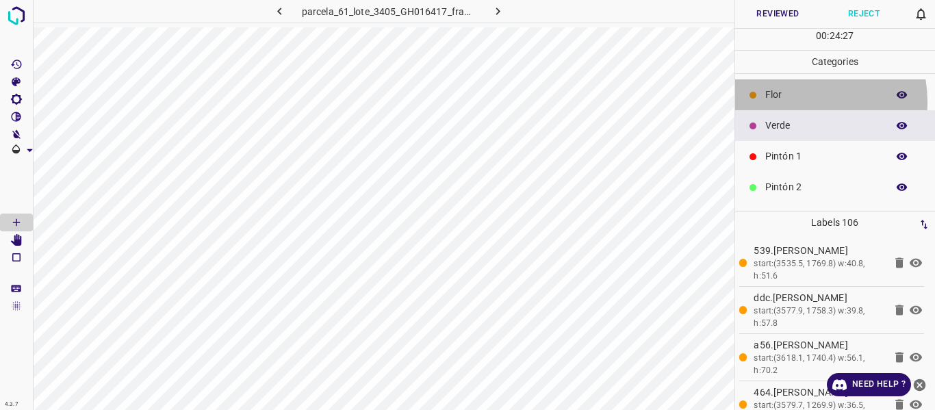
click at [791, 102] on div "Flor" at bounding box center [835, 94] width 201 height 31
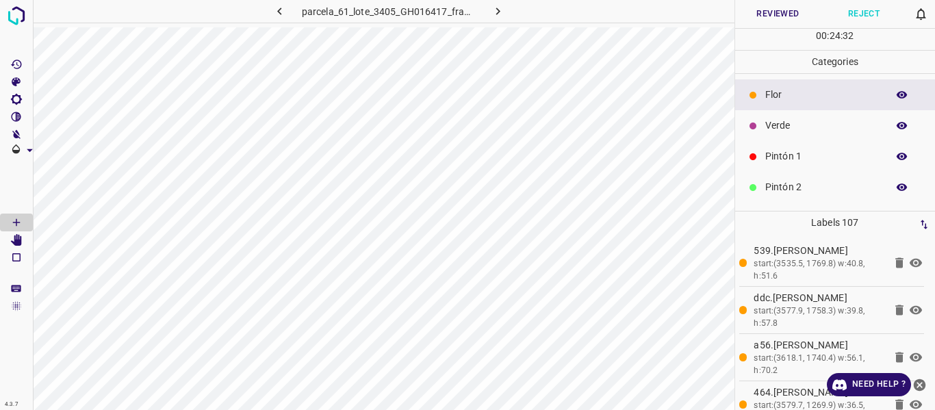
click at [791, 129] on p "Verde" at bounding box center [823, 125] width 115 height 14
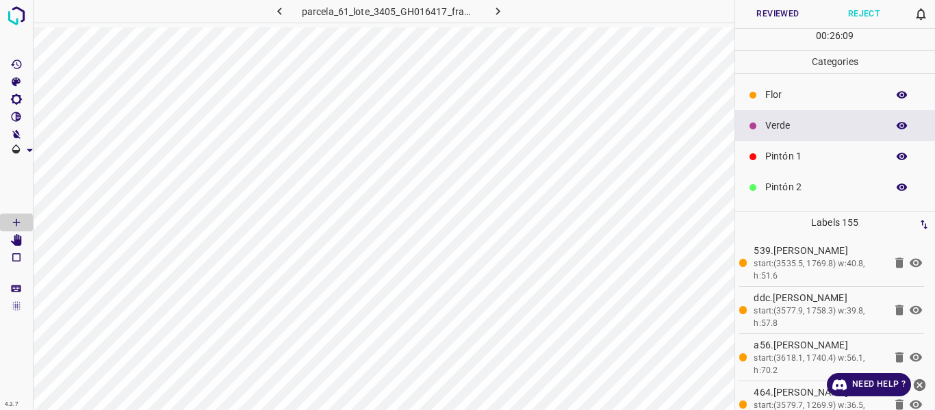
click at [792, 88] on p "Flor" at bounding box center [823, 95] width 115 height 14
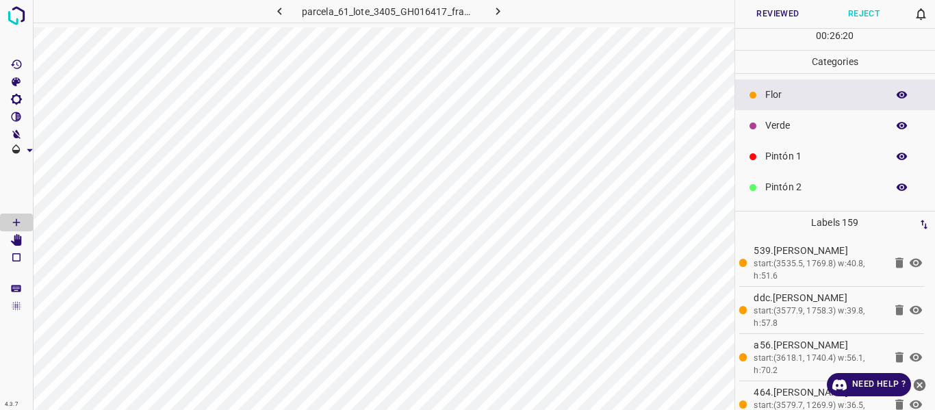
click at [779, 134] on div "Verde" at bounding box center [835, 125] width 201 height 31
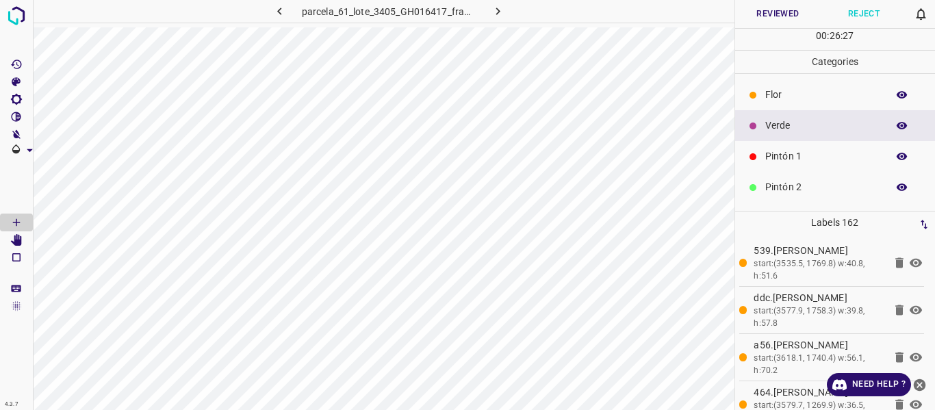
click at [785, 94] on p "Flor" at bounding box center [823, 95] width 115 height 14
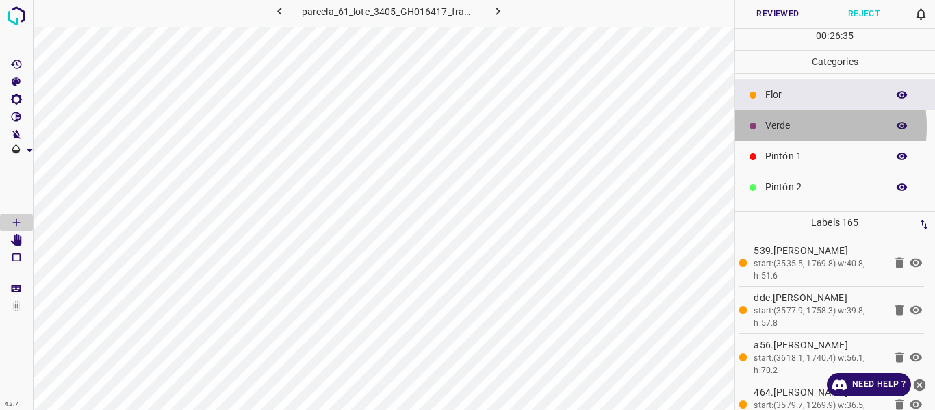
click at [790, 127] on p "Verde" at bounding box center [823, 125] width 115 height 14
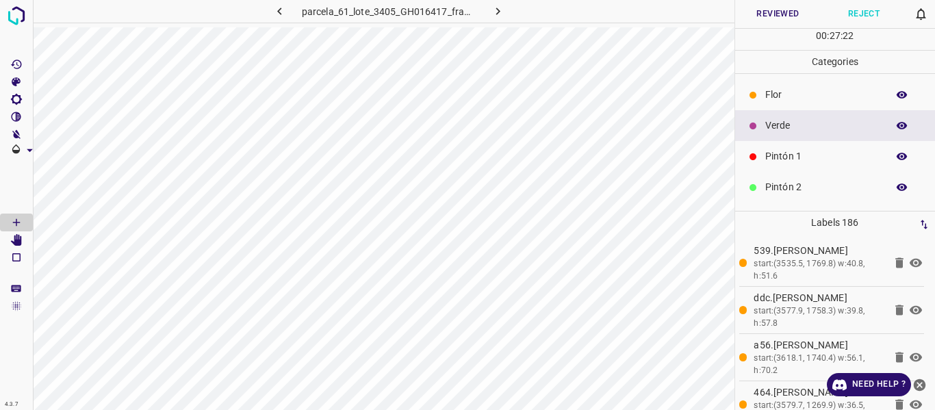
click at [770, 95] on p "Flor" at bounding box center [823, 95] width 115 height 14
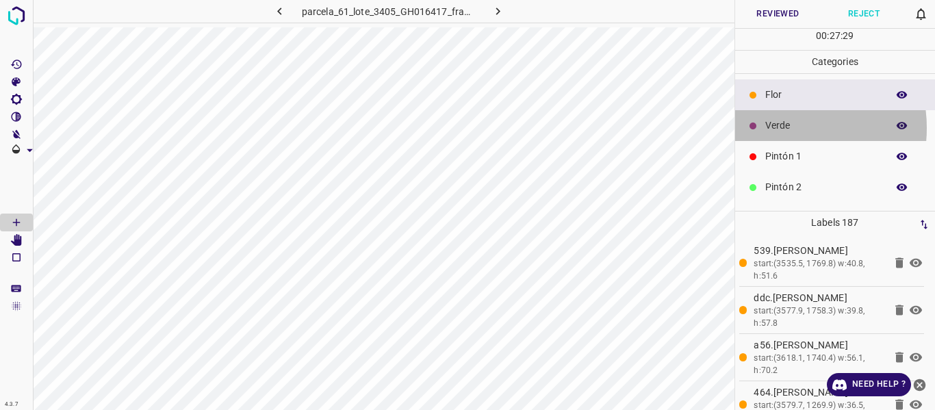
click at [781, 128] on p "Verde" at bounding box center [823, 125] width 115 height 14
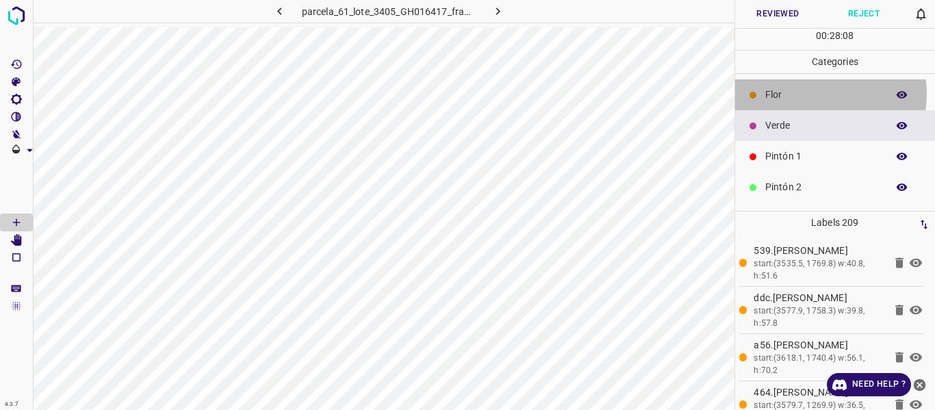
click at [814, 94] on p "Flor" at bounding box center [823, 95] width 115 height 14
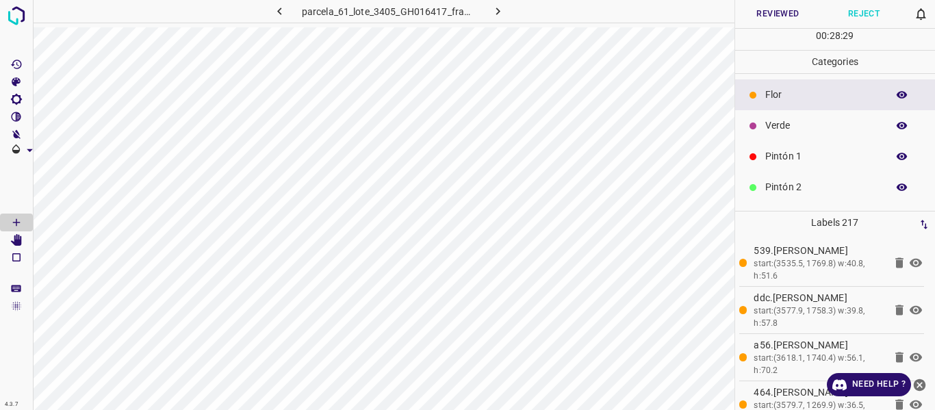
drag, startPoint x: 818, startPoint y: 123, endPoint x: 809, endPoint y: 125, distance: 8.3
click at [809, 125] on p "Verde" at bounding box center [823, 125] width 115 height 14
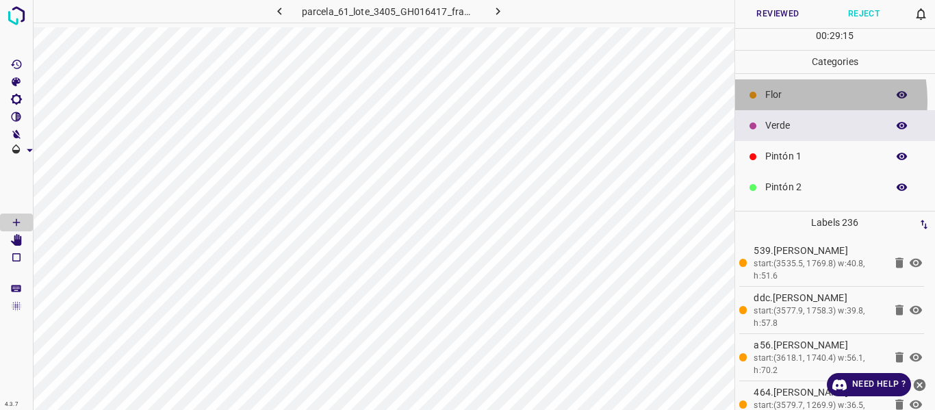
click at [780, 101] on p "Flor" at bounding box center [823, 95] width 115 height 14
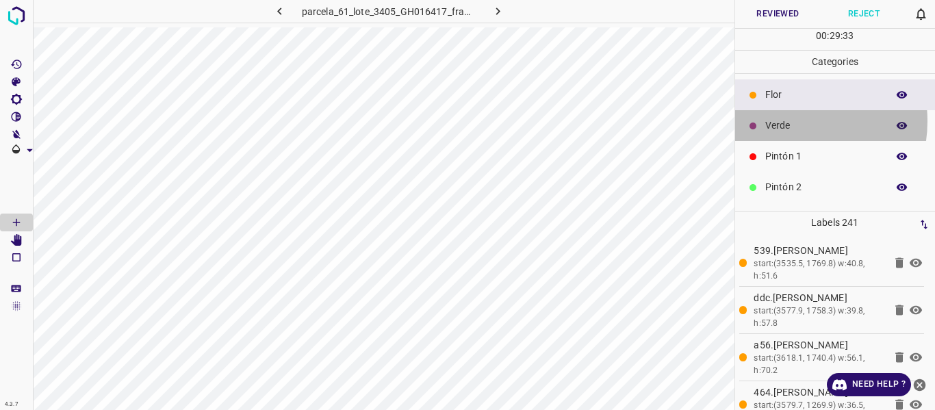
click at [785, 121] on p "Verde" at bounding box center [823, 125] width 115 height 14
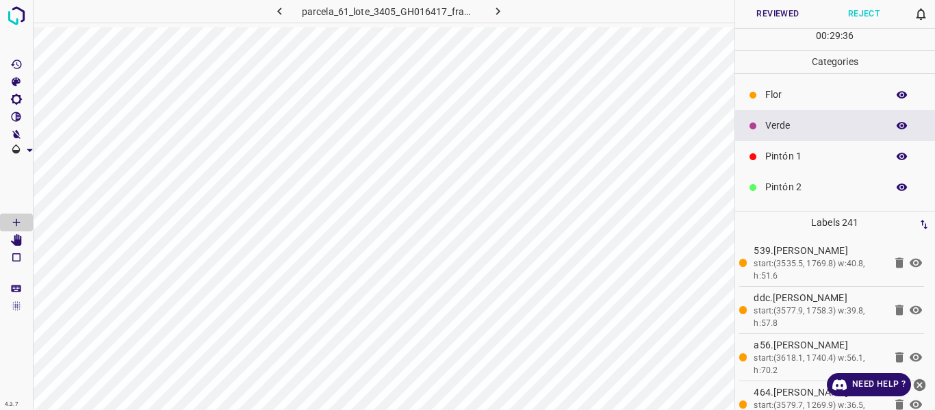
click at [785, 95] on p "Flor" at bounding box center [823, 95] width 115 height 14
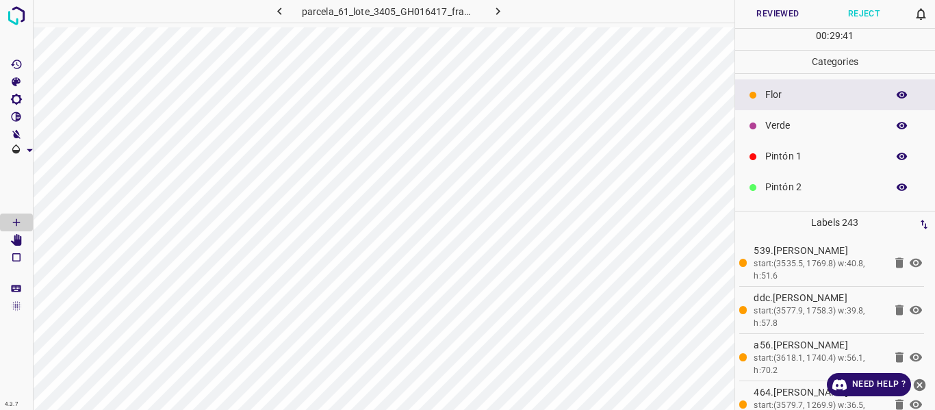
click at [792, 121] on p "Verde" at bounding box center [823, 125] width 115 height 14
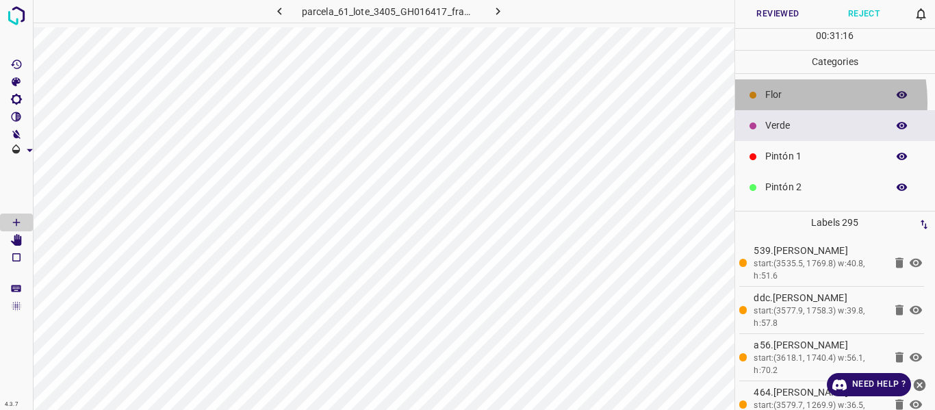
click at [776, 102] on div "Flor" at bounding box center [835, 94] width 201 height 31
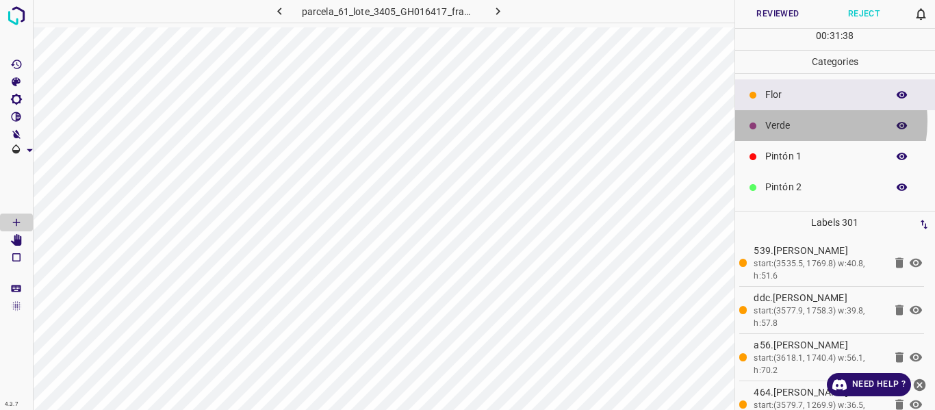
click at [793, 122] on p "Verde" at bounding box center [823, 125] width 115 height 14
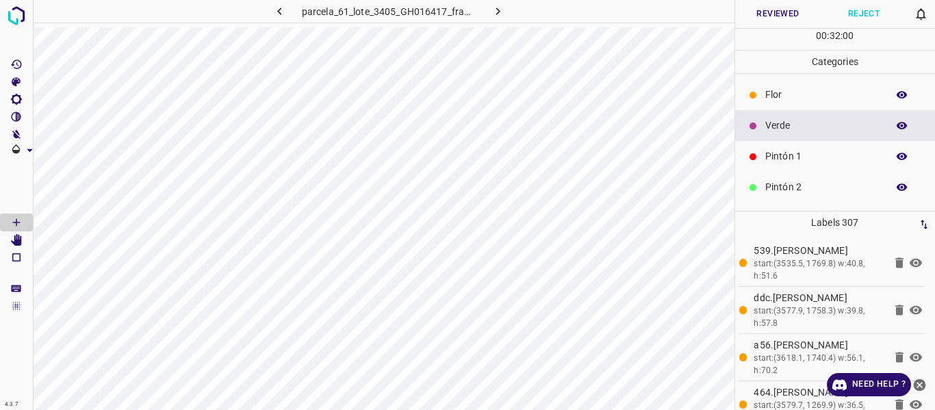
click at [781, 17] on button "Reviewed" at bounding box center [778, 14] width 86 height 28
